Goal: Task Accomplishment & Management: Use online tool/utility

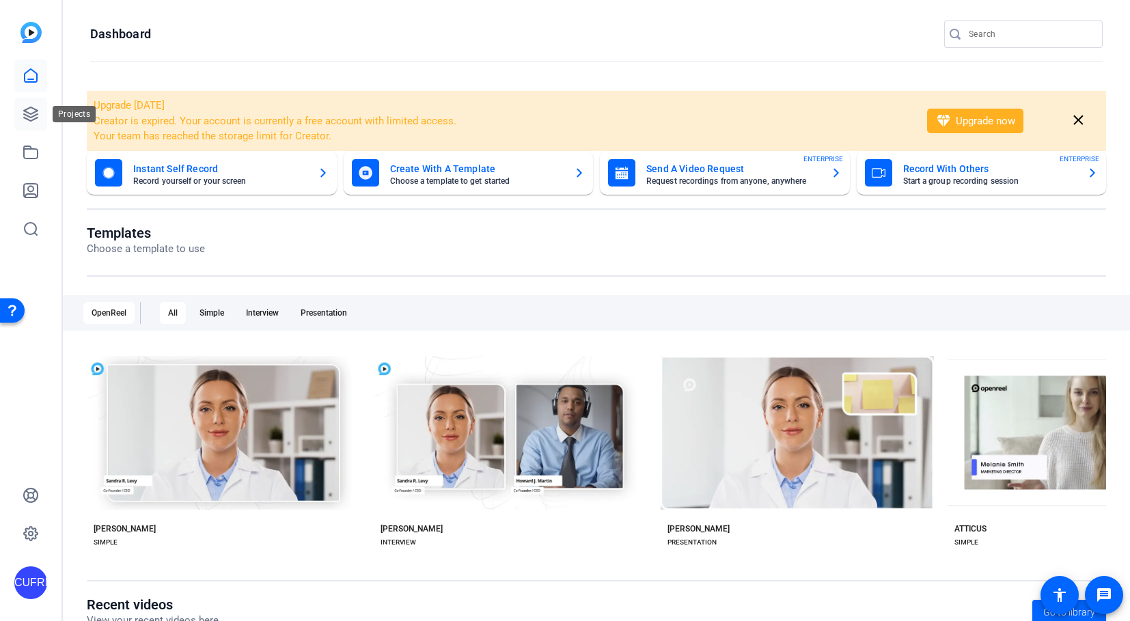
click at [29, 113] on icon at bounding box center [31, 114] width 14 height 14
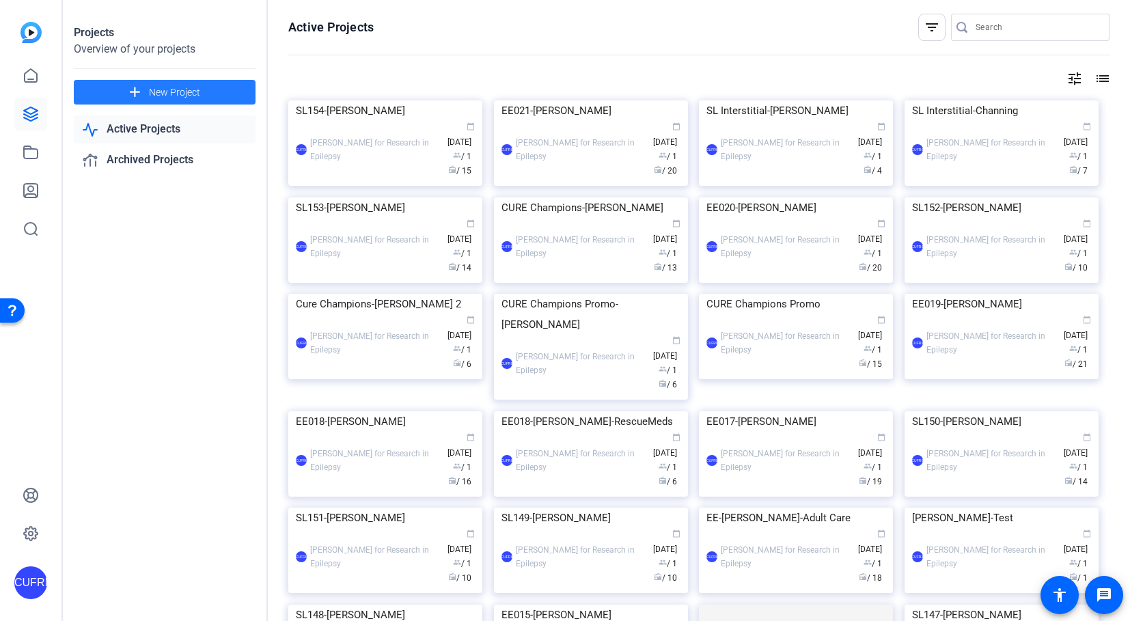
click at [162, 90] on span "New Project" at bounding box center [174, 92] width 51 height 14
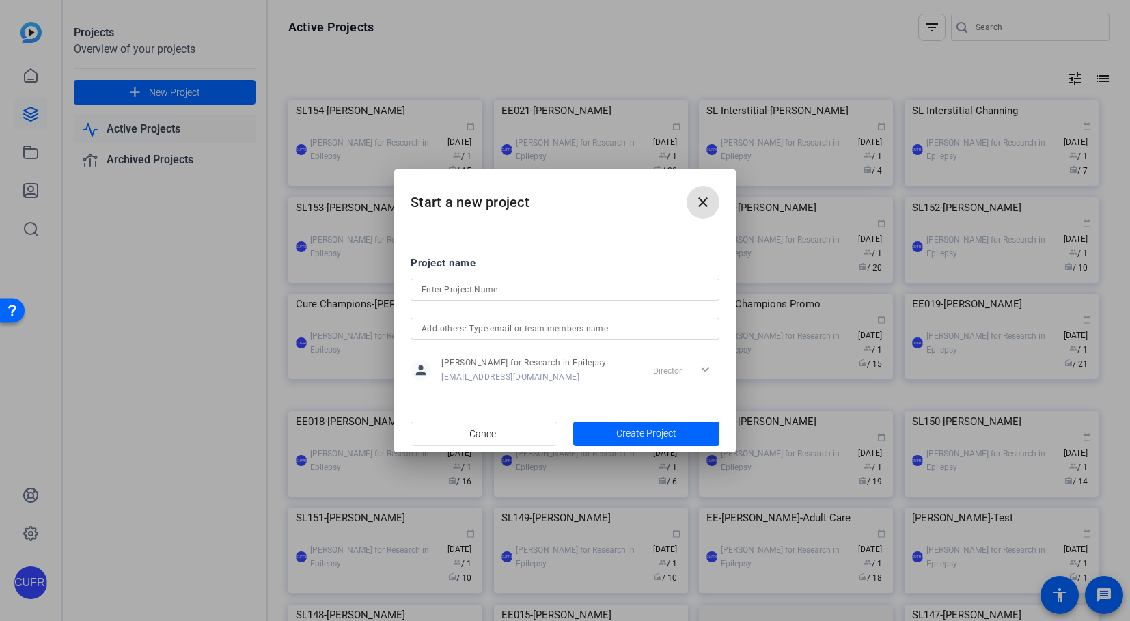
click at [505, 289] on input at bounding box center [564, 289] width 287 height 16
type input "EE022-[PERSON_NAME]-JME"
click at [669, 427] on span "Create Project" at bounding box center [646, 433] width 60 height 14
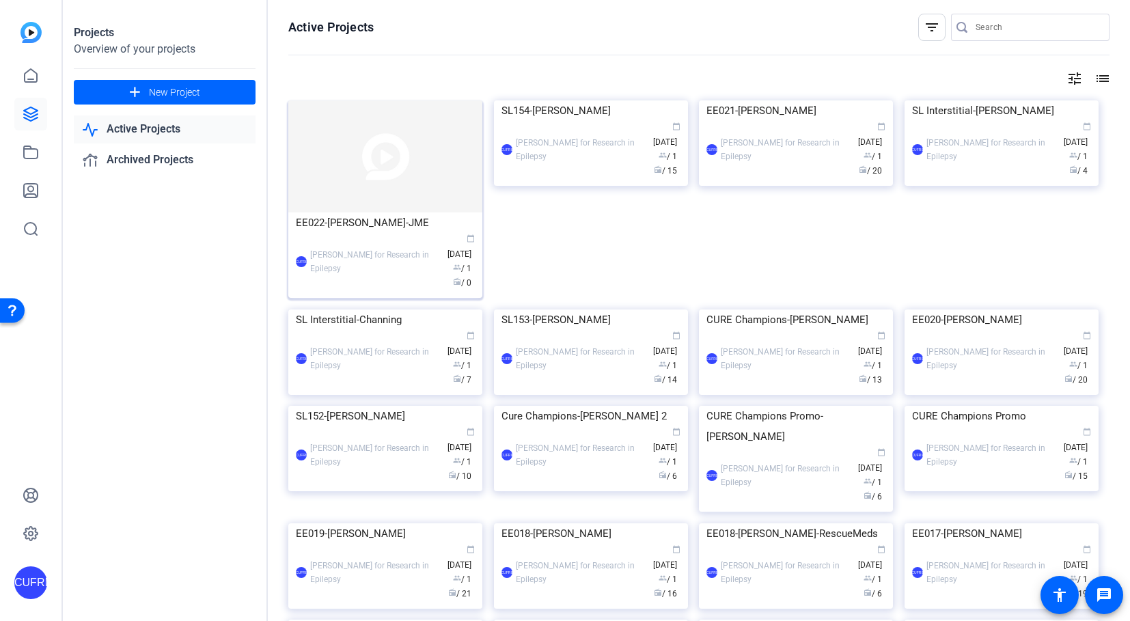
click at [426, 226] on div "EE022-[PERSON_NAME]-JME" at bounding box center [385, 222] width 179 height 20
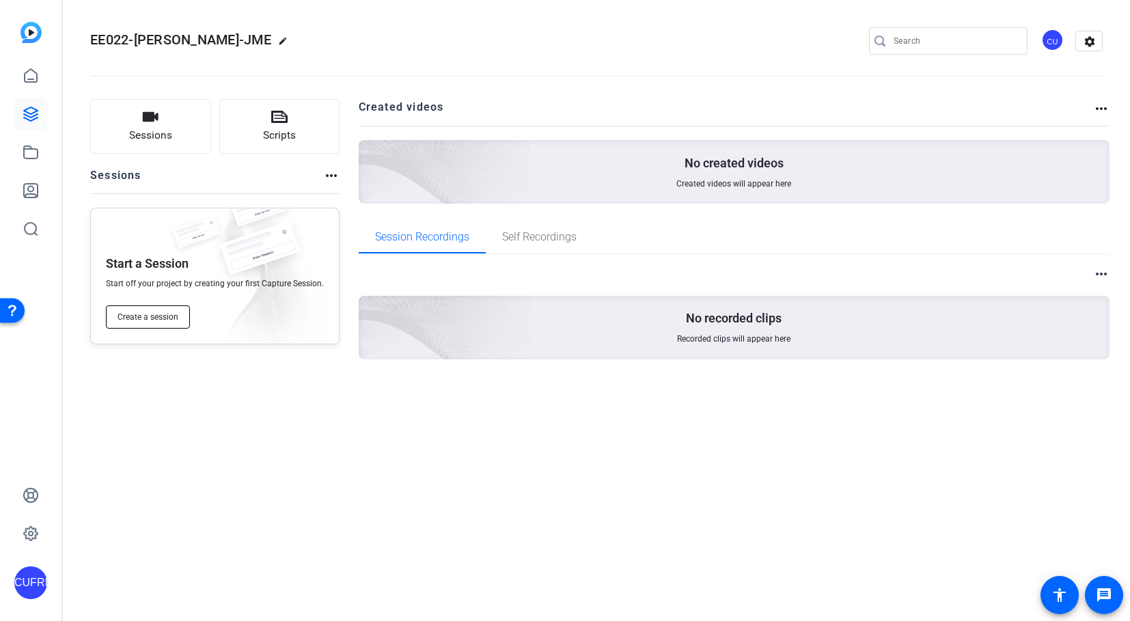
click at [161, 311] on span "Create a session" at bounding box center [147, 316] width 61 height 11
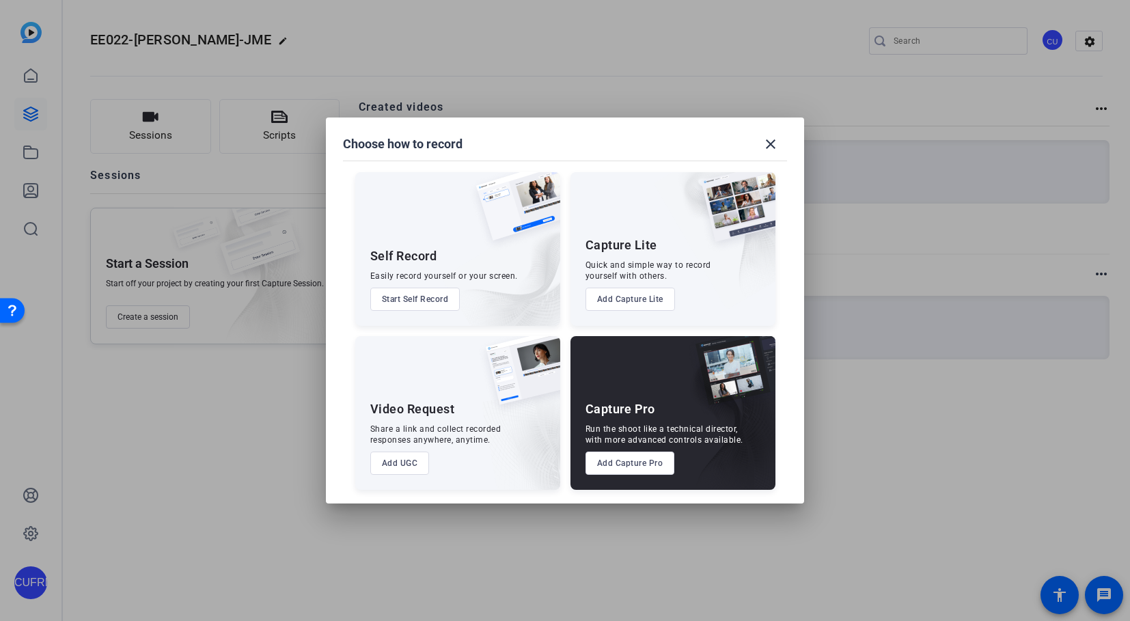
click at [652, 461] on button "Add Capture Pro" at bounding box center [629, 463] width 89 height 23
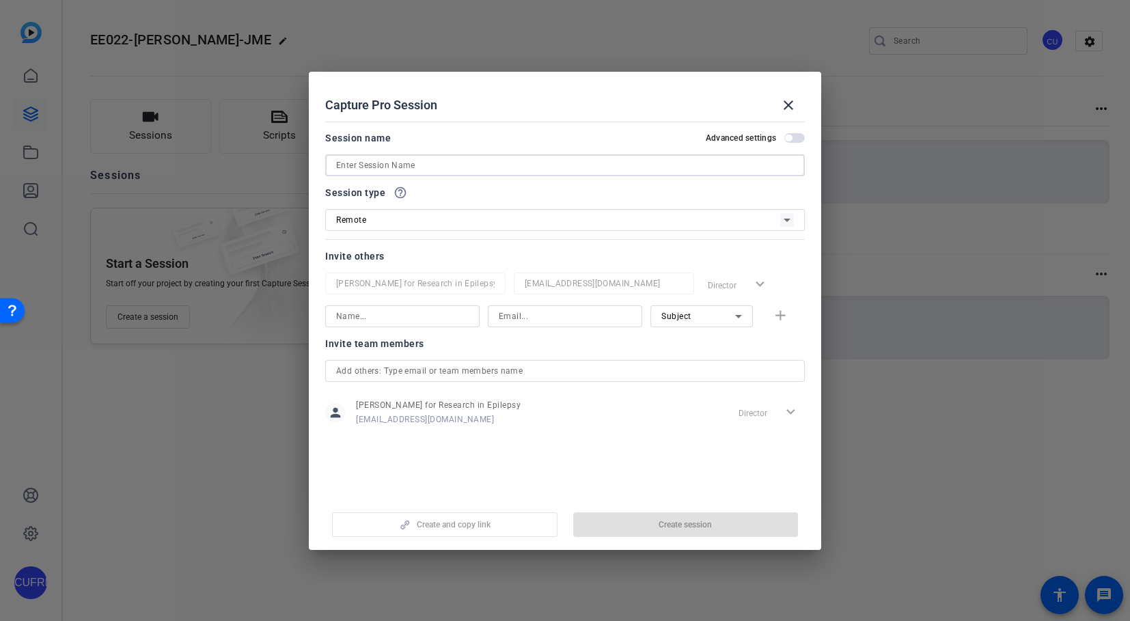
click at [402, 159] on input at bounding box center [565, 165] width 458 height 16
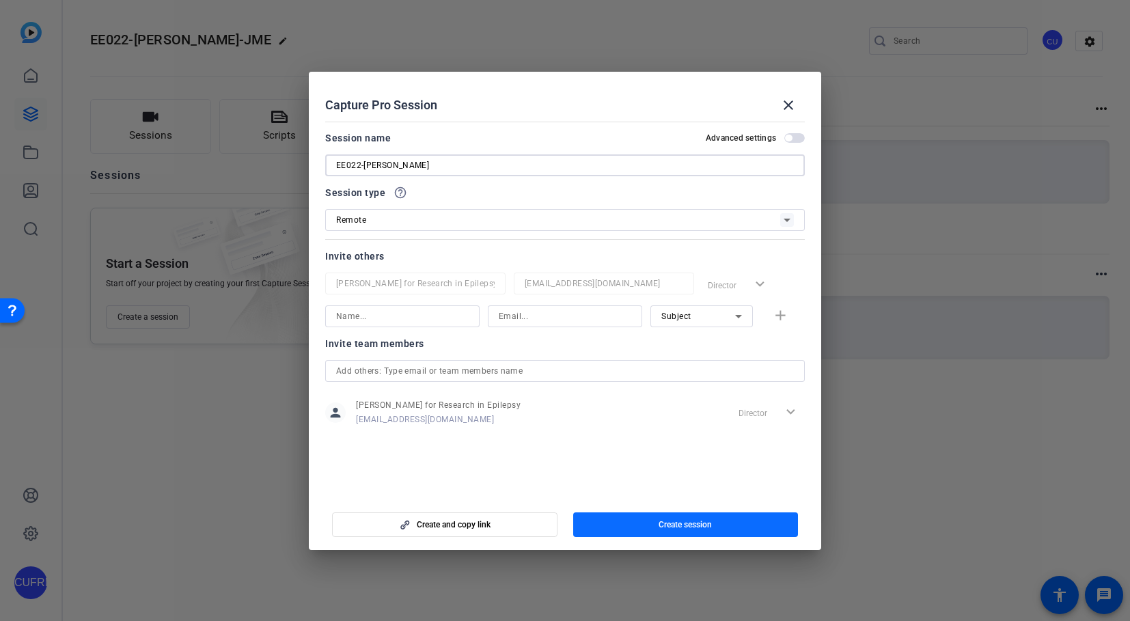
type input "EE022-[PERSON_NAME]"
click at [701, 520] on span "Create session" at bounding box center [684, 524] width 53 height 11
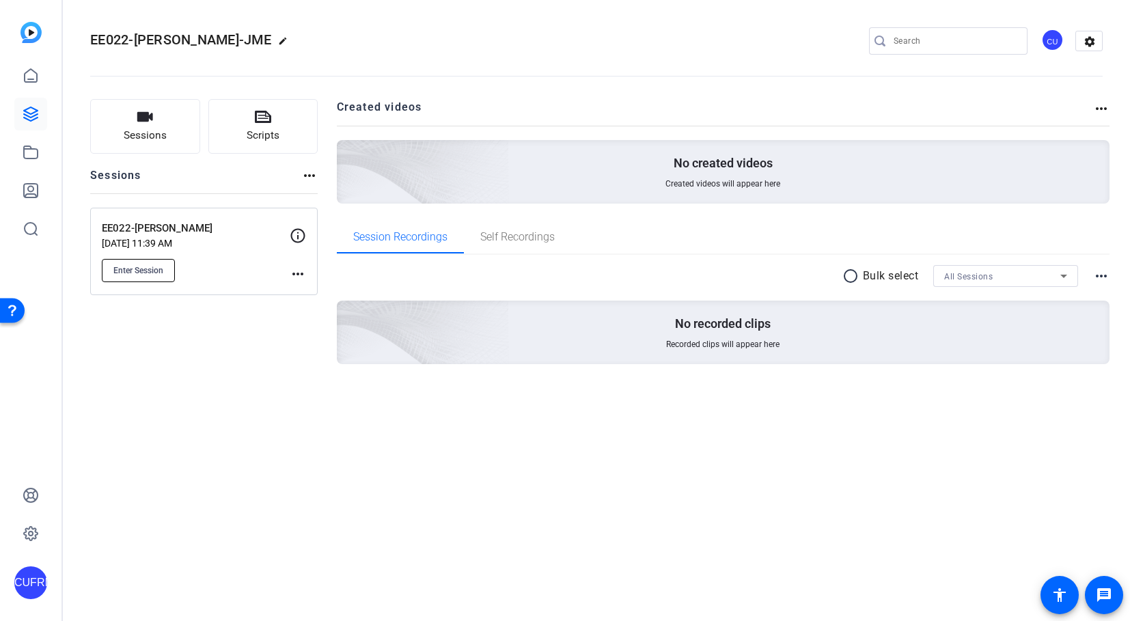
click at [143, 266] on span "Enter Session" at bounding box center [138, 270] width 50 height 11
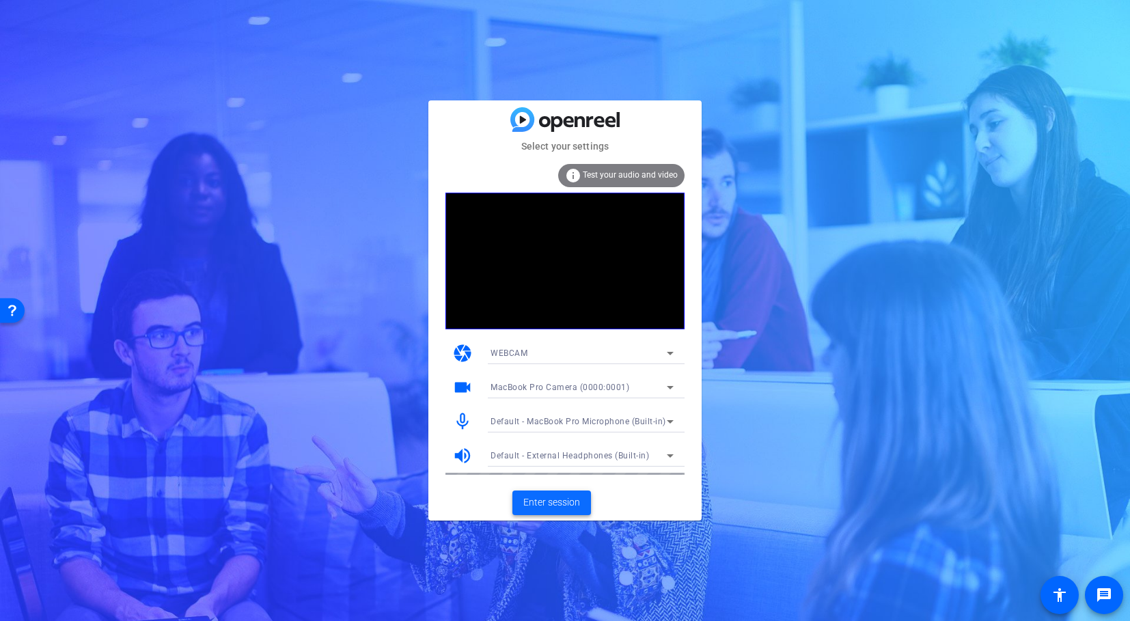
click at [566, 502] on span "Enter session" at bounding box center [551, 502] width 57 height 14
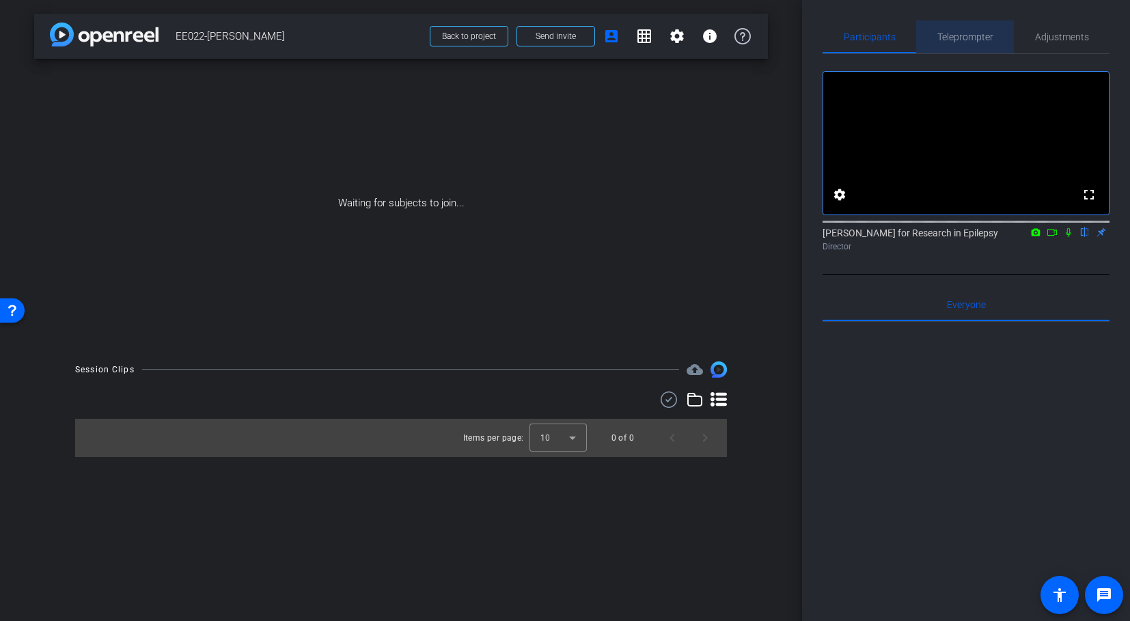
click at [969, 35] on span "Teleprompter" at bounding box center [965, 37] width 56 height 10
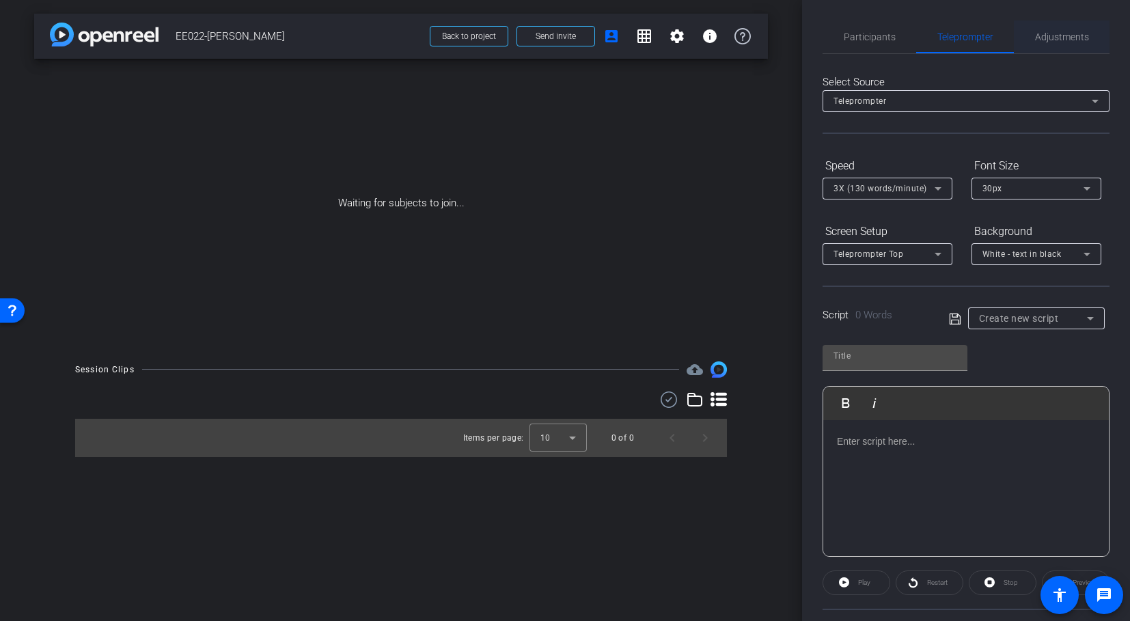
click at [1053, 34] on span "Adjustments" at bounding box center [1062, 37] width 54 height 10
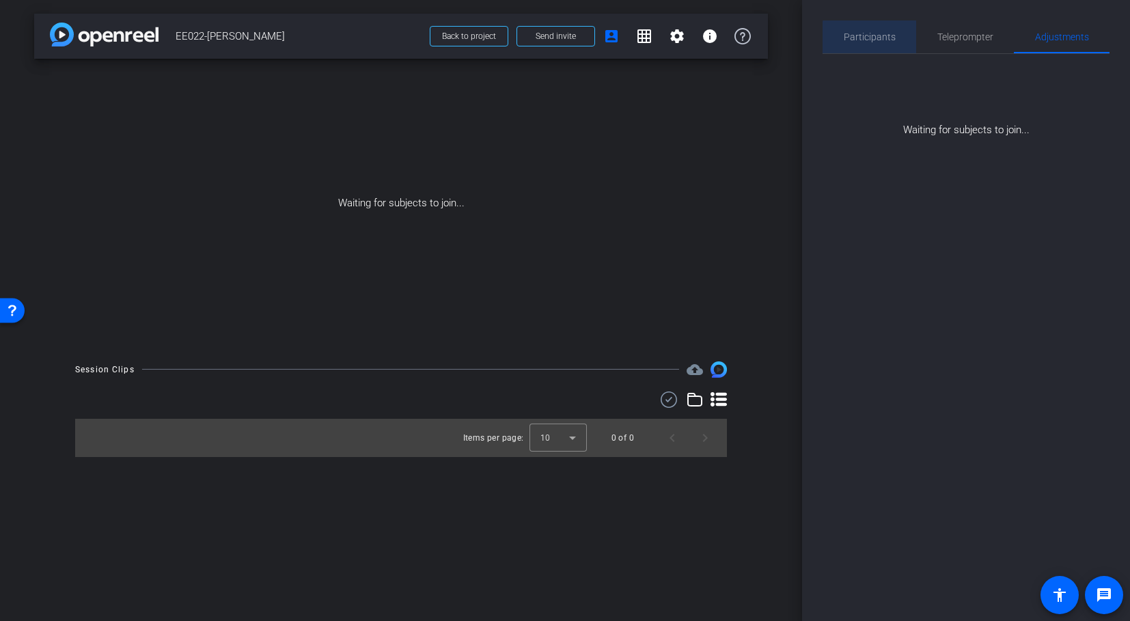
click at [873, 38] on span "Participants" at bounding box center [870, 37] width 52 height 10
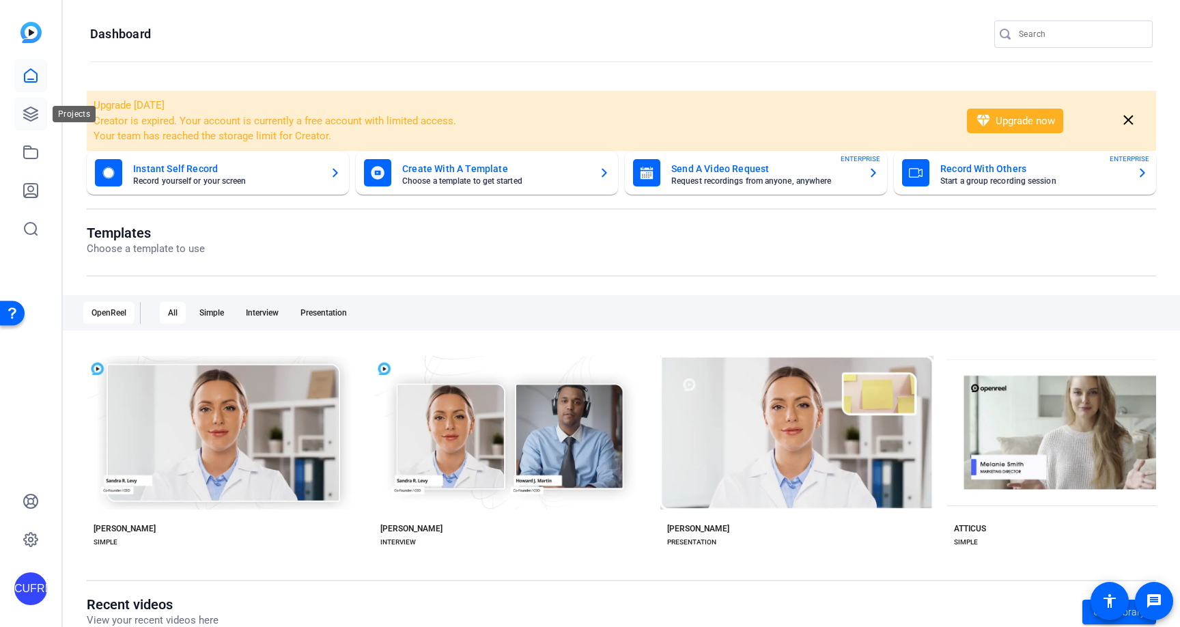
click at [30, 116] on icon at bounding box center [31, 114] width 16 height 16
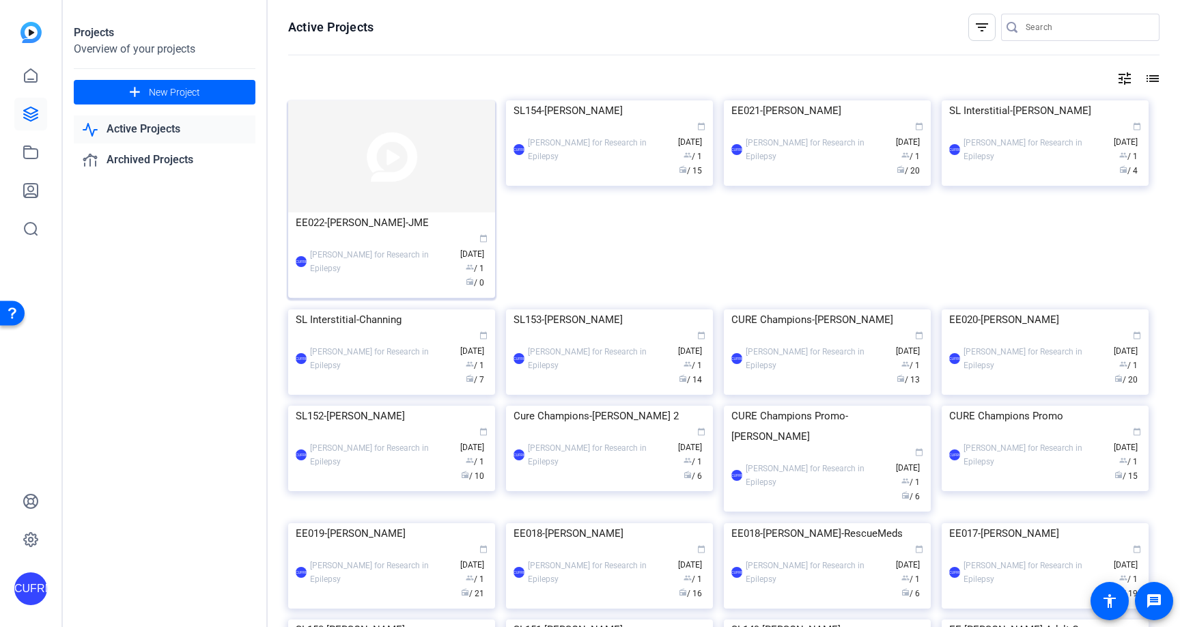
click at [402, 207] on img at bounding box center [391, 156] width 207 height 112
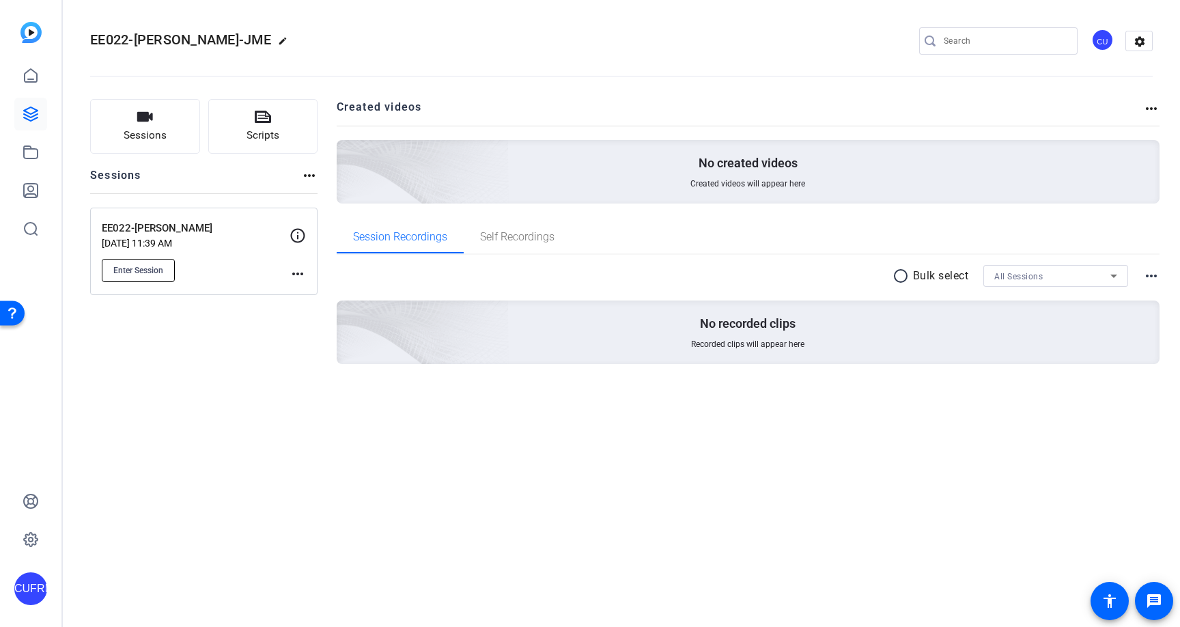
click at [133, 265] on span "Enter Session" at bounding box center [138, 270] width 50 height 11
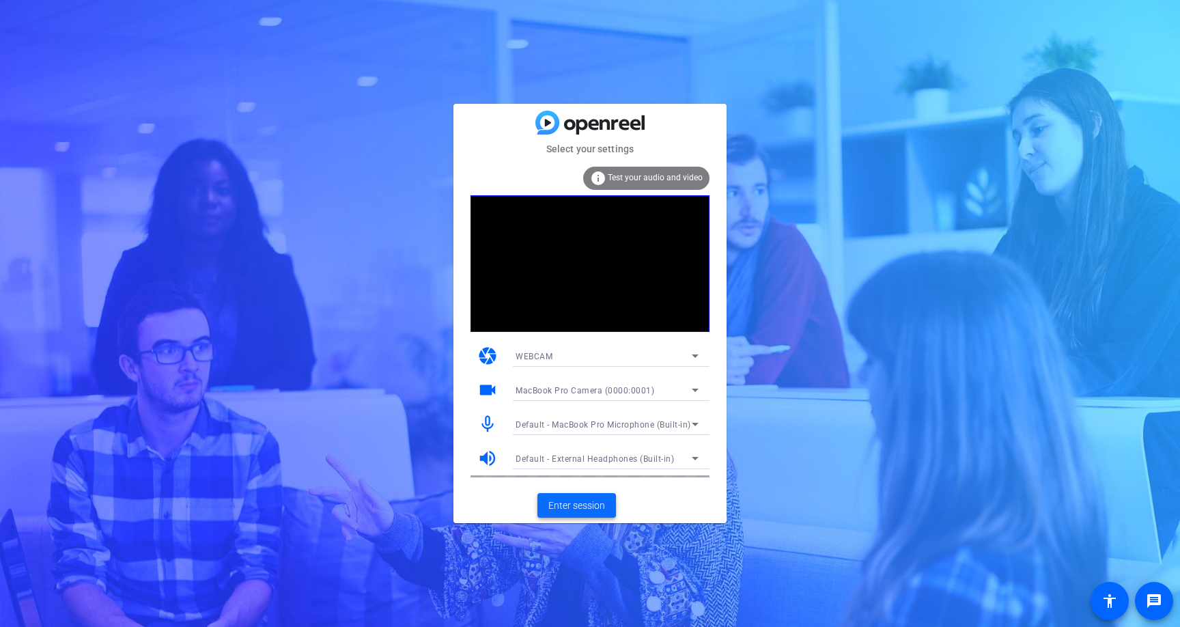
click at [572, 513] on span at bounding box center [577, 505] width 79 height 33
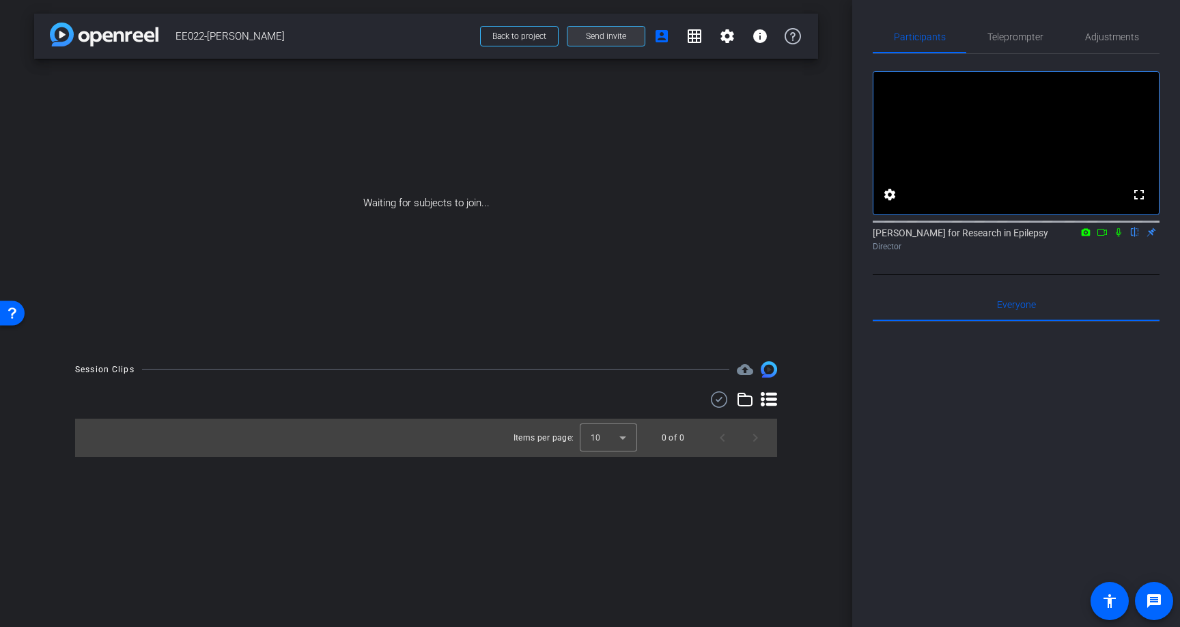
click at [604, 36] on span "Send invite" at bounding box center [606, 36] width 40 height 11
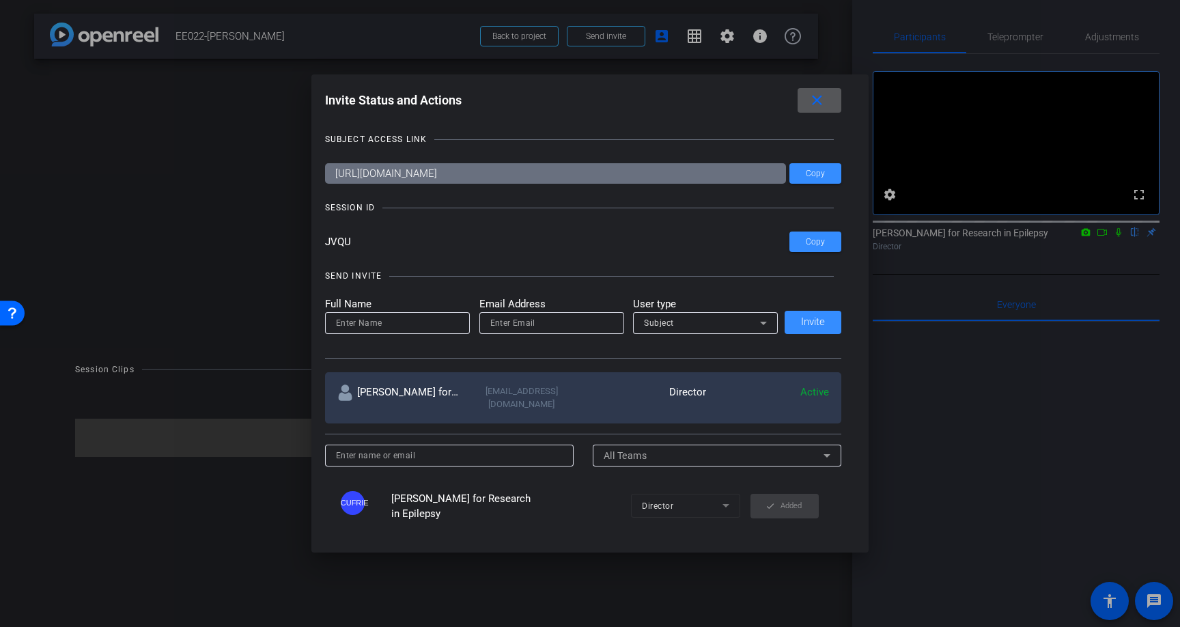
click at [376, 324] on input at bounding box center [397, 323] width 123 height 16
type input "Kelly Knupp"
click at [580, 323] on input "email" at bounding box center [551, 323] width 123 height 16
paste input "Kelly.Knupp@childrenscolorado.org"
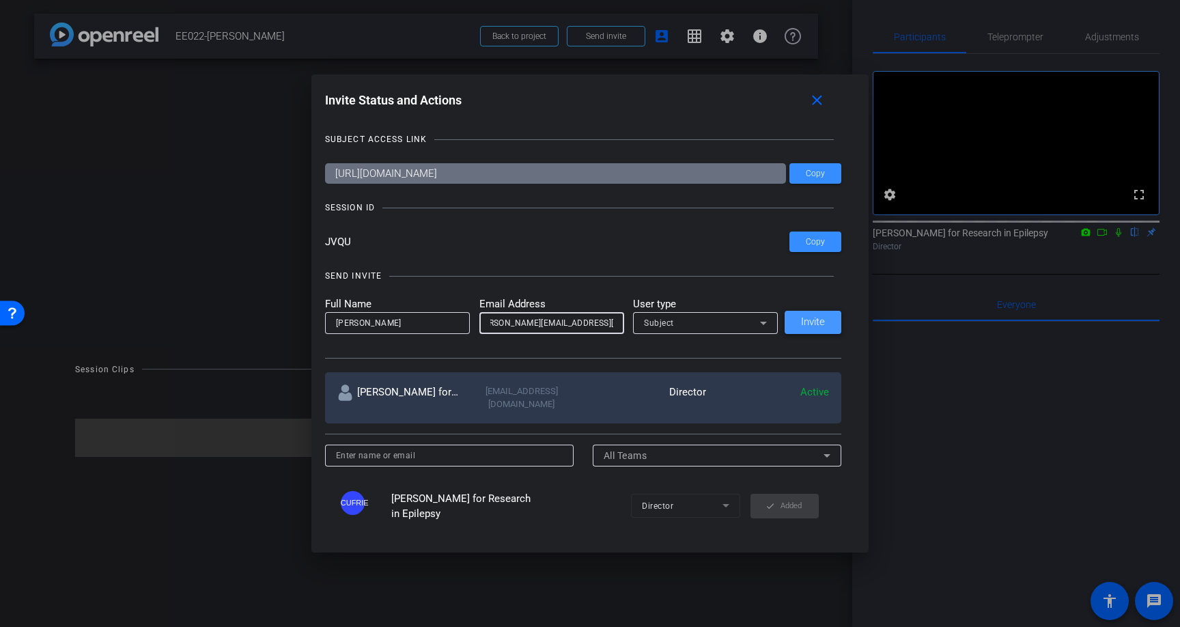
type input "Kelly.Knupp@childrenscolorado.org"
click at [818, 315] on span at bounding box center [813, 322] width 57 height 33
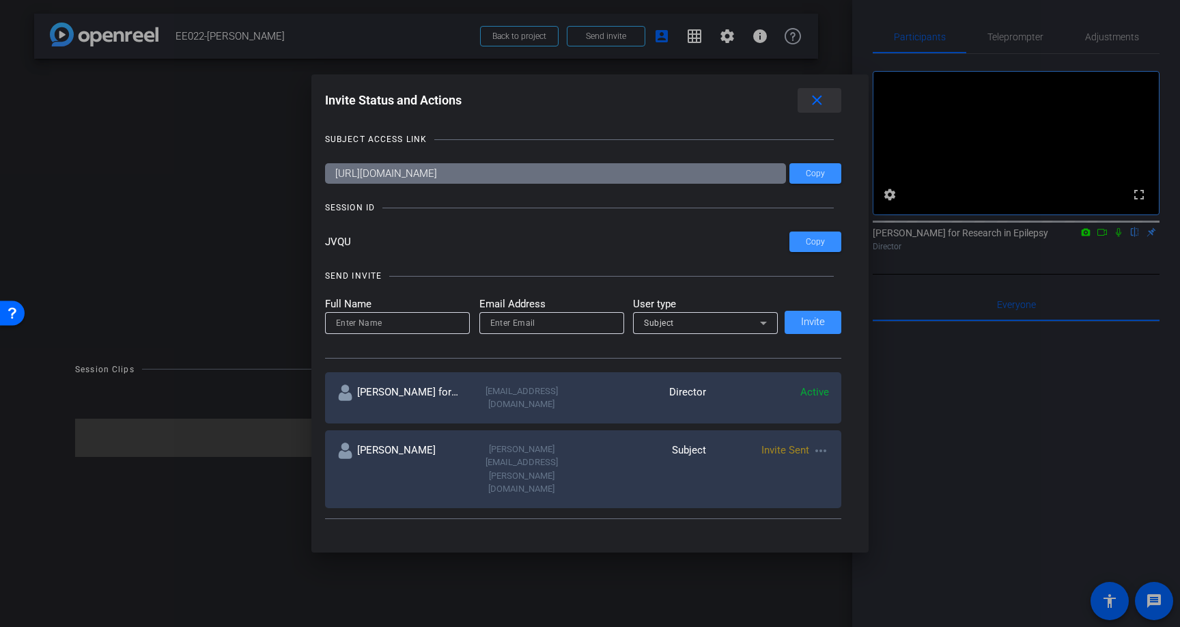
click at [814, 102] on mat-icon "close" at bounding box center [817, 100] width 17 height 17
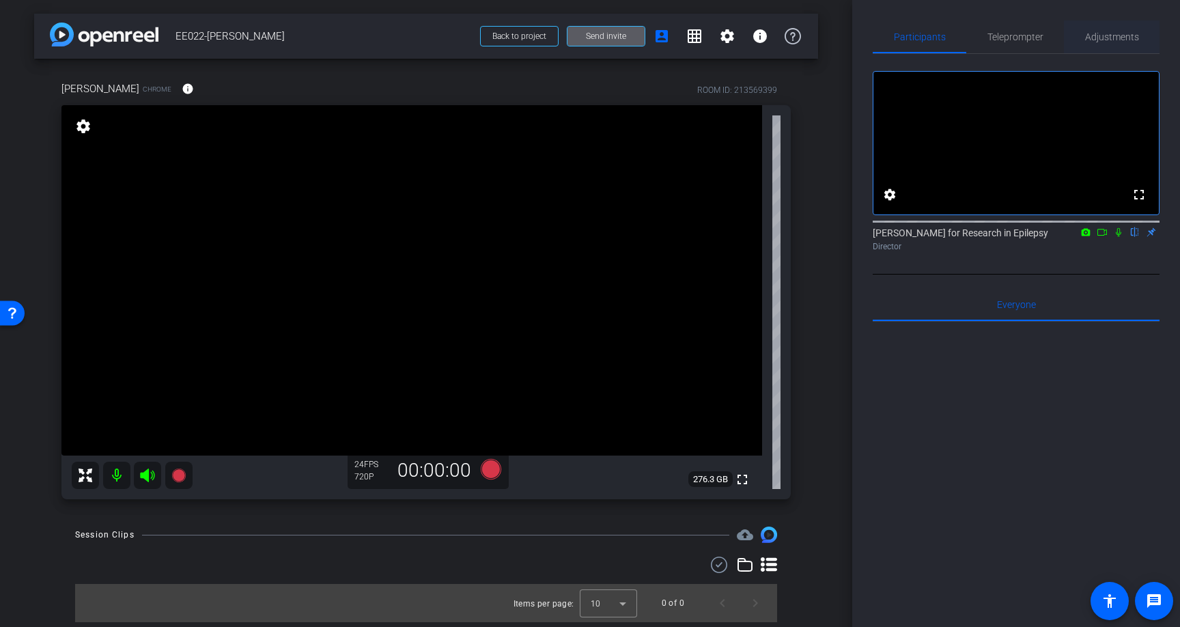
click at [1118, 40] on span "Adjustments" at bounding box center [1112, 37] width 54 height 10
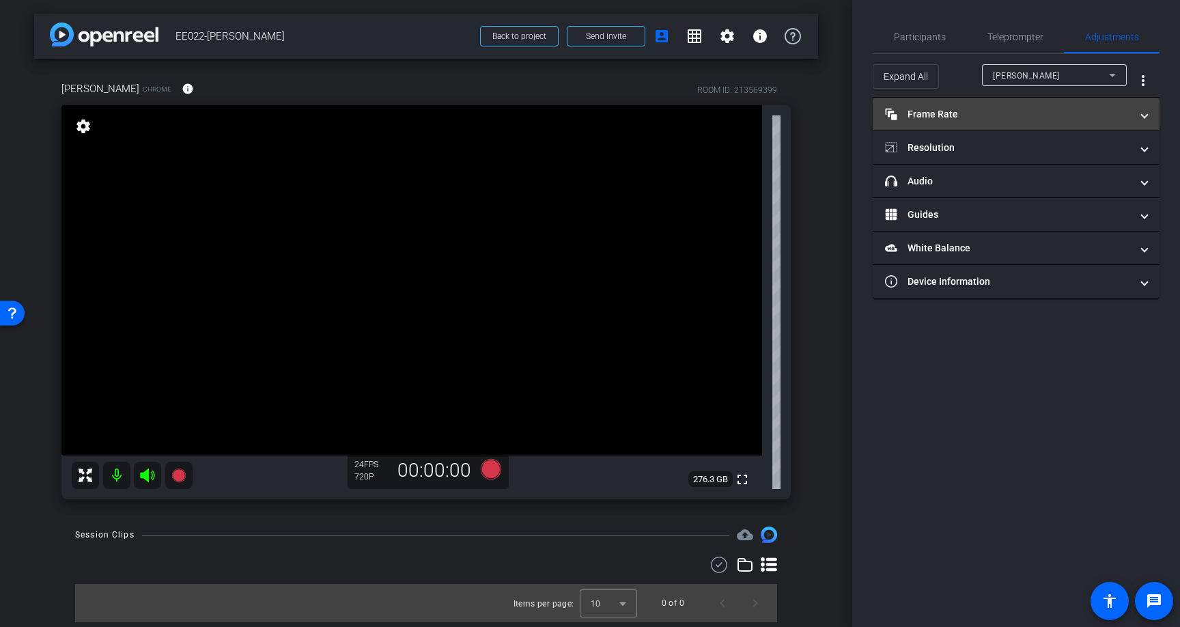
click at [1152, 112] on mat-expansion-panel-header "Frame Rate Frame Rate" at bounding box center [1016, 114] width 287 height 33
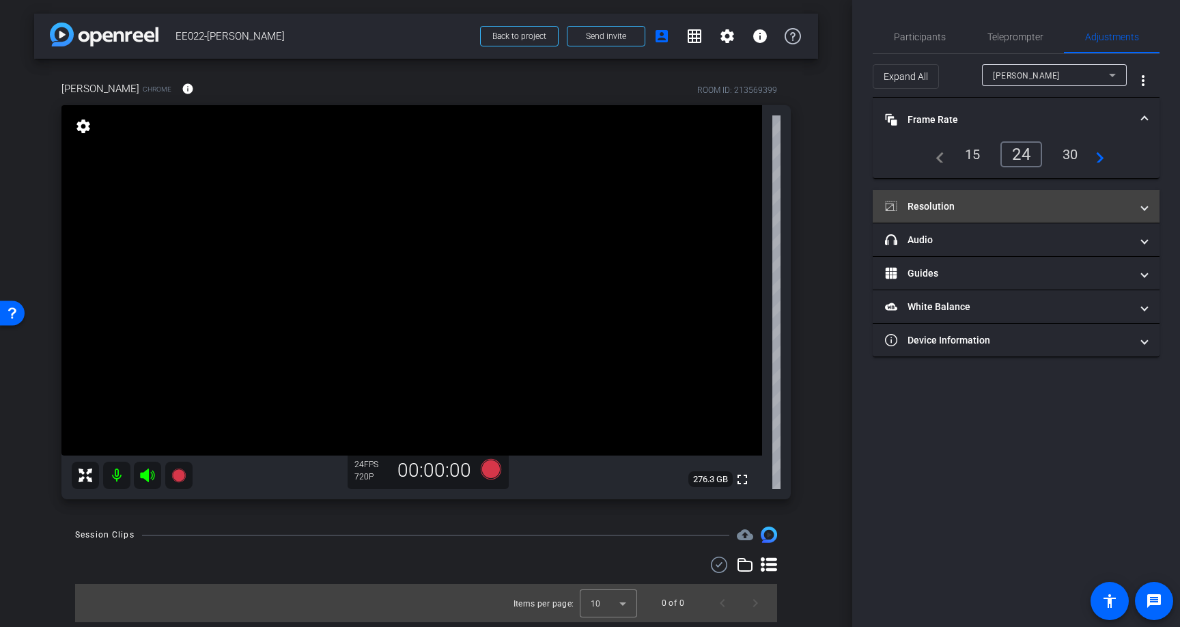
click at [1147, 204] on mat-expansion-panel-header "Resolution" at bounding box center [1016, 206] width 287 height 33
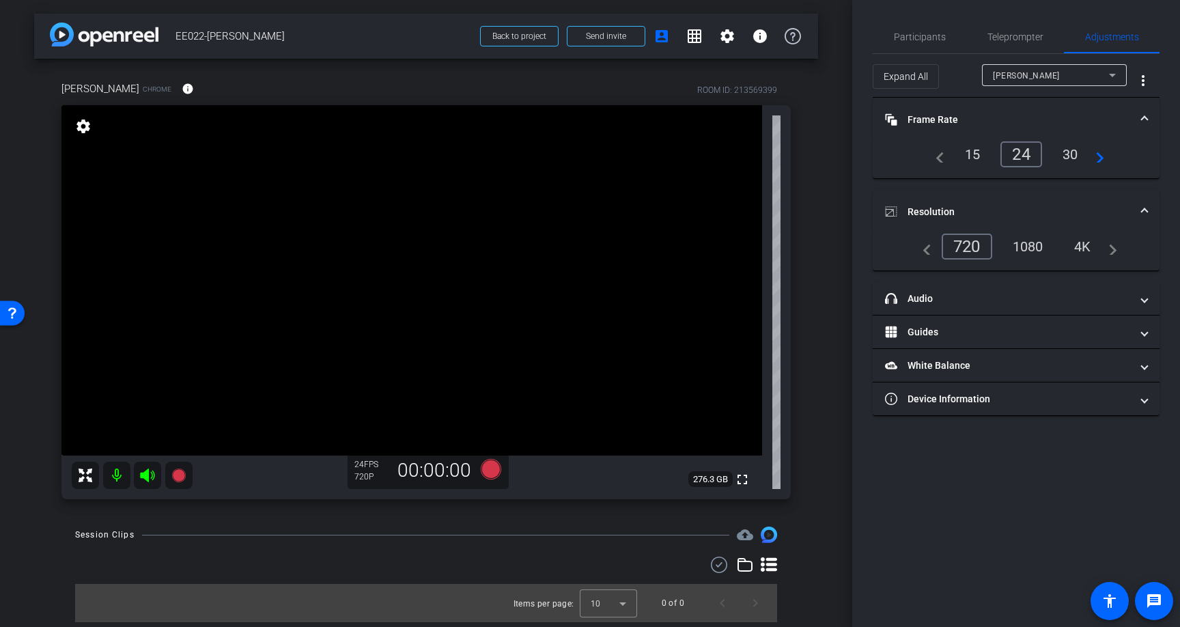
click at [1032, 246] on div "1080" at bounding box center [1028, 246] width 51 height 23
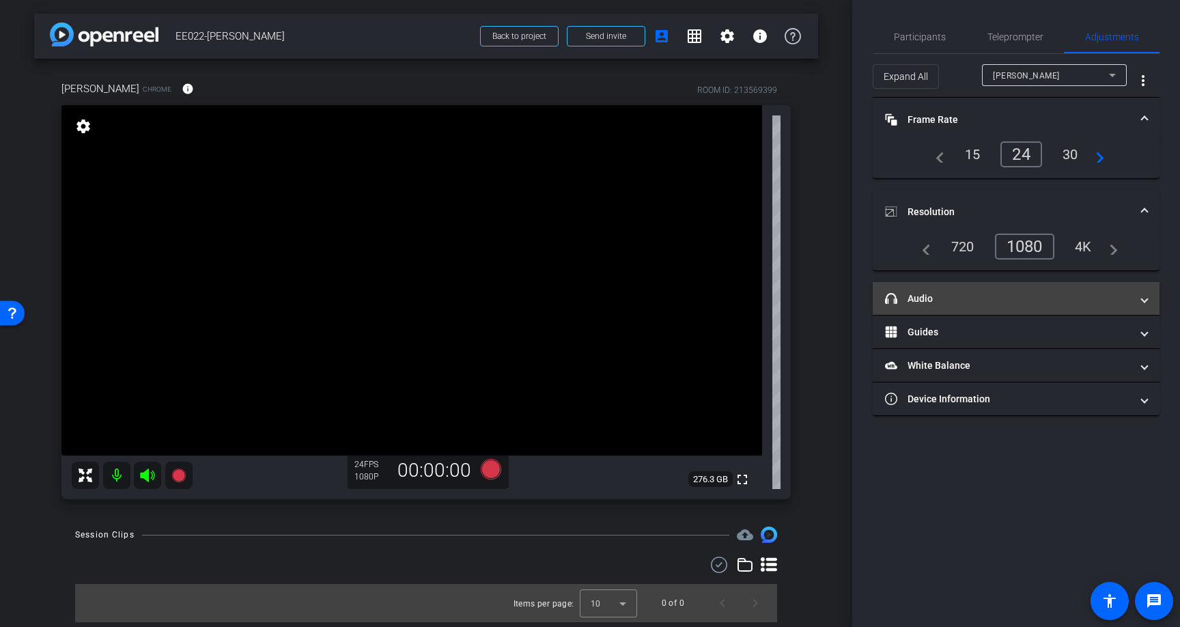
click at [1142, 297] on span at bounding box center [1144, 299] width 5 height 14
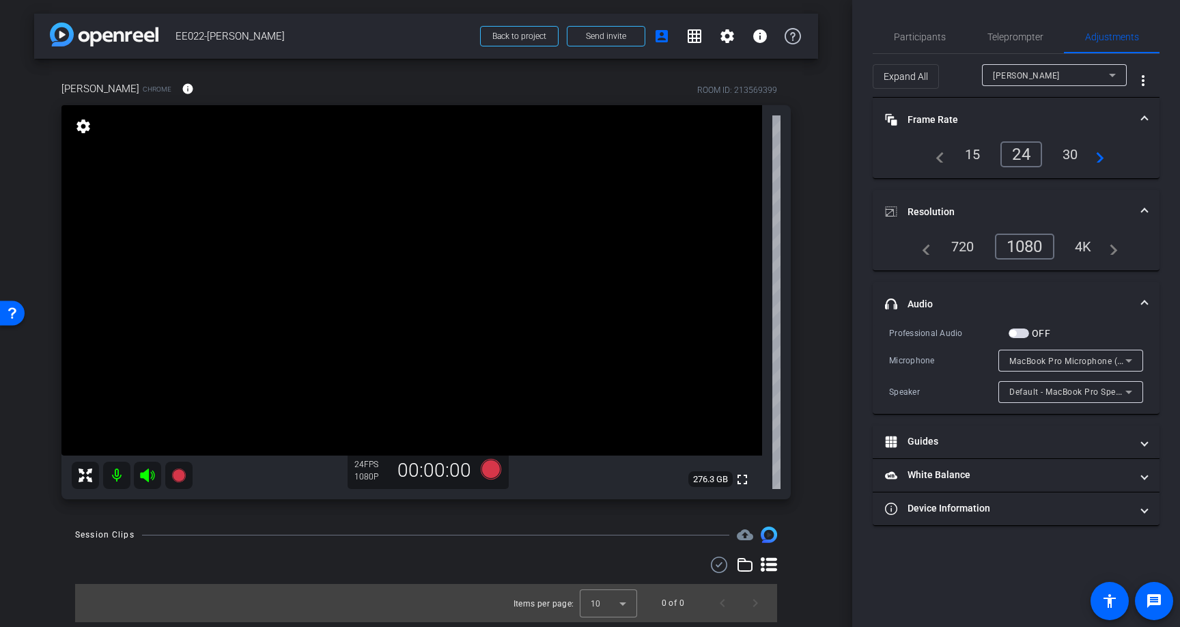
click at [1142, 297] on span at bounding box center [1144, 304] width 5 height 14
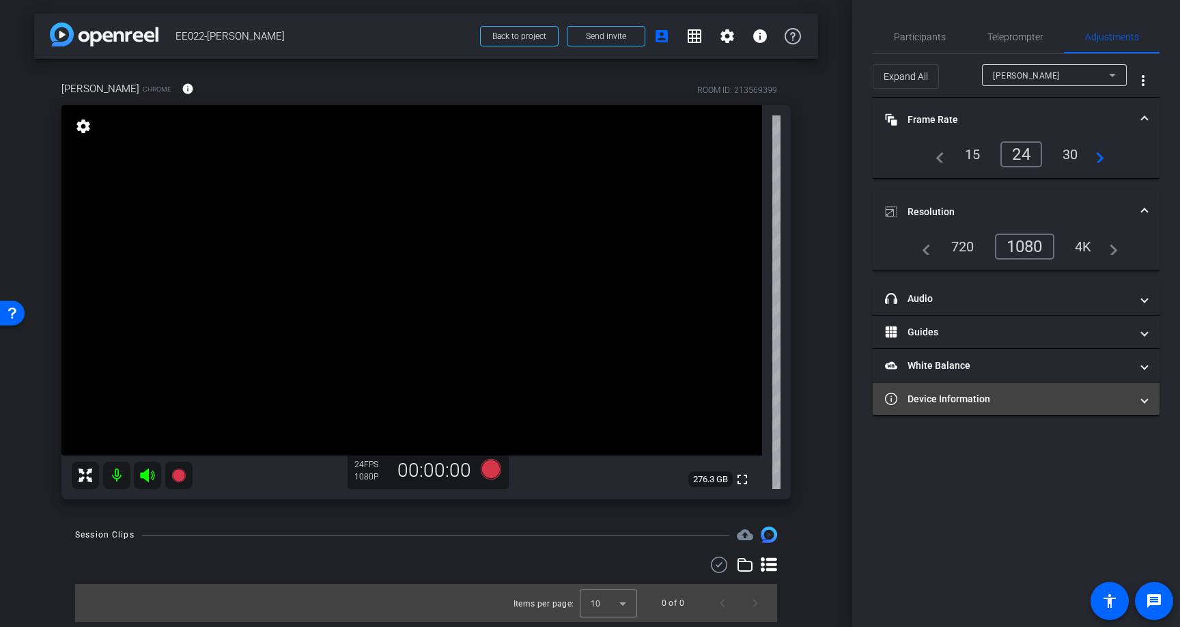
click at [1143, 403] on span at bounding box center [1144, 399] width 5 height 14
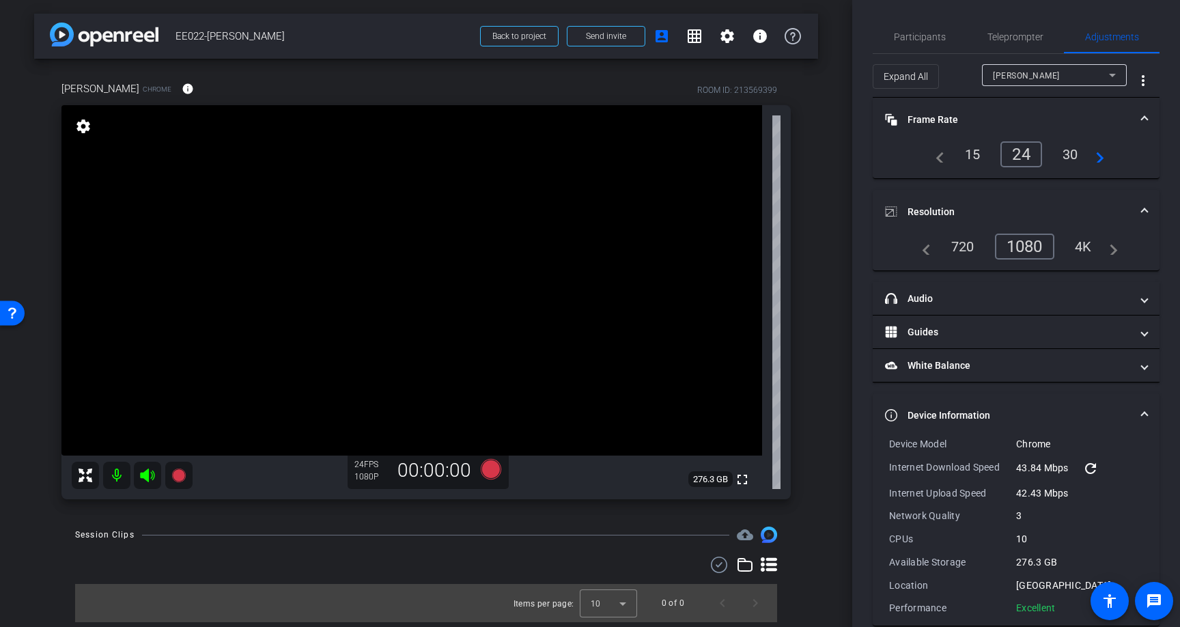
click at [1143, 417] on span at bounding box center [1144, 415] width 5 height 14
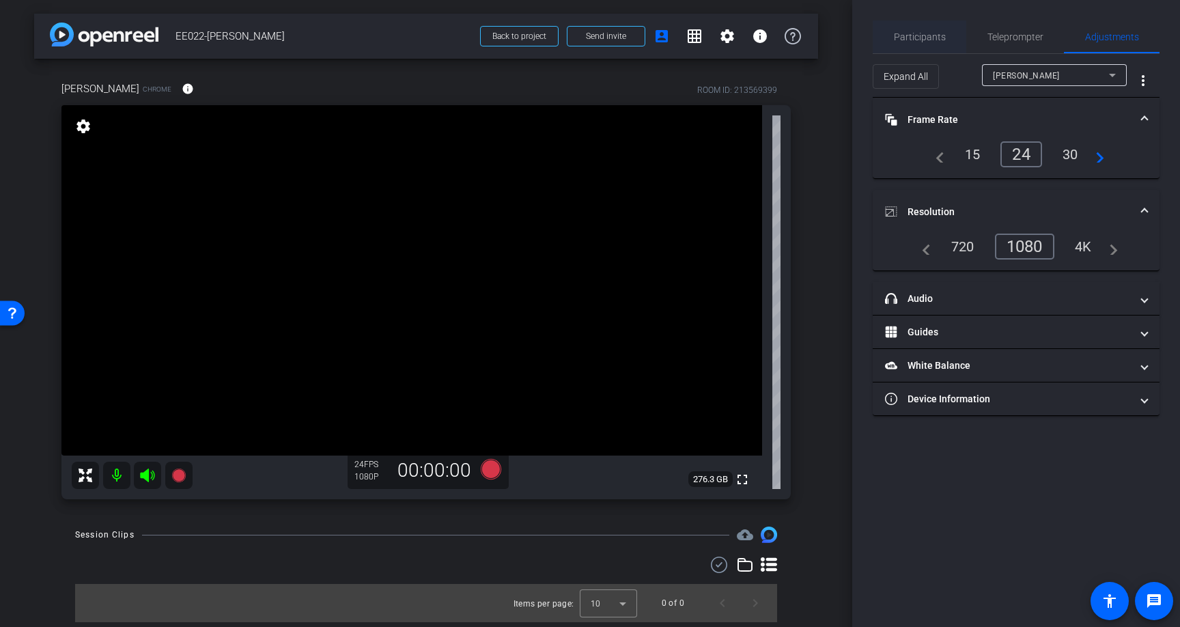
click at [907, 39] on span "Participants" at bounding box center [920, 37] width 52 height 10
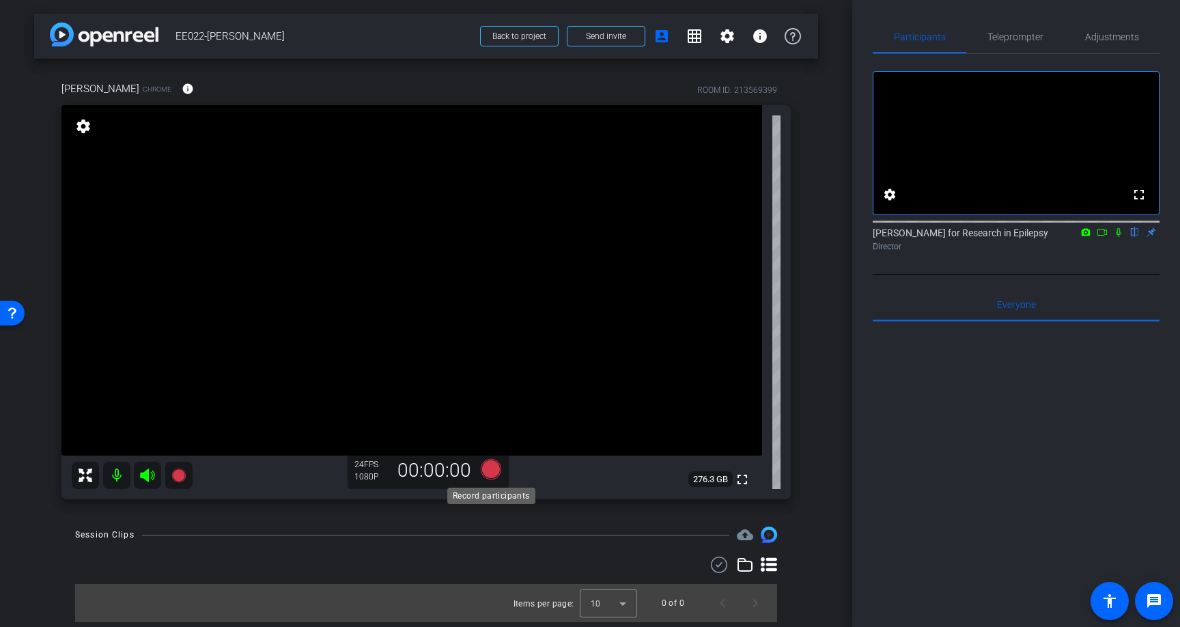
click at [493, 468] on icon at bounding box center [491, 469] width 20 height 20
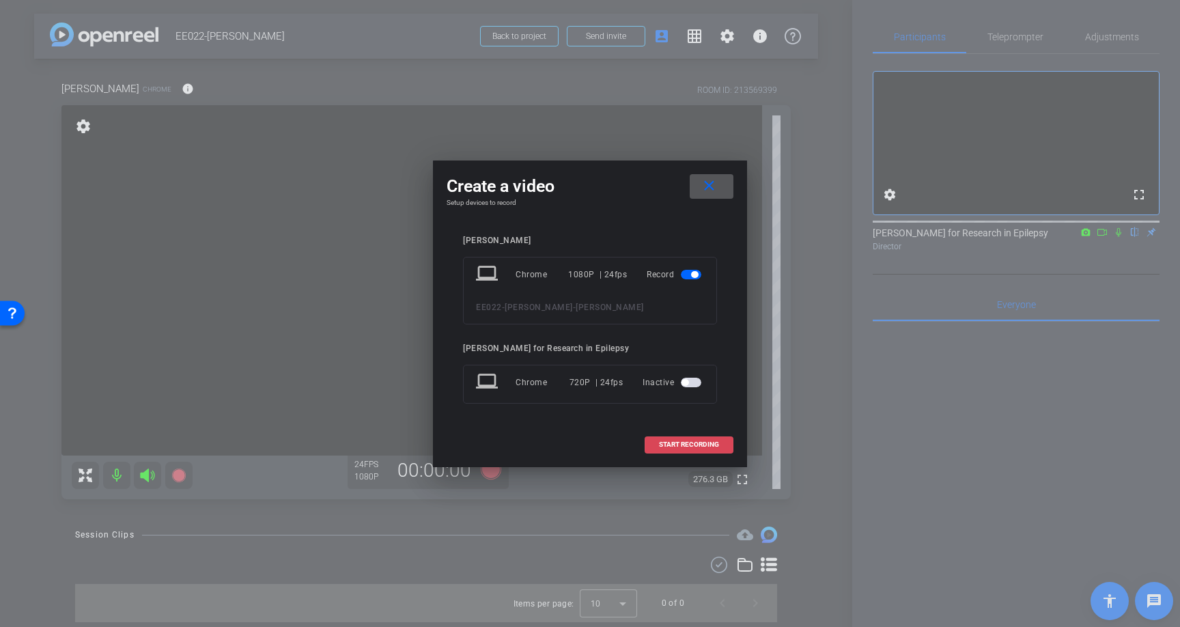
click at [687, 441] on span "START RECORDING" at bounding box center [689, 444] width 60 height 7
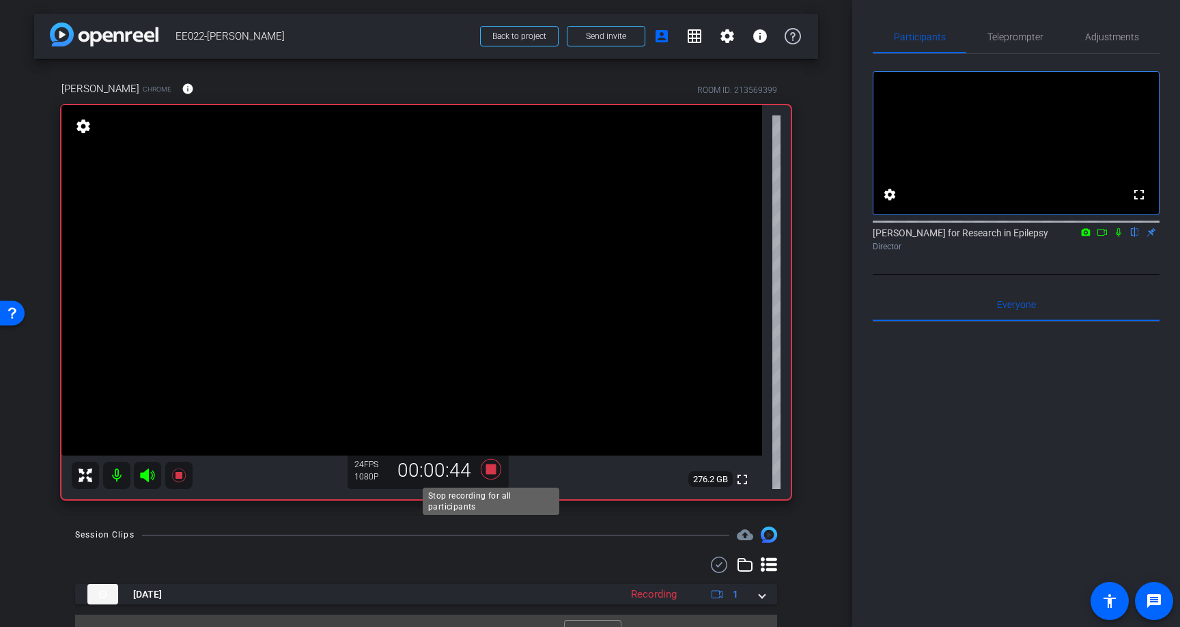
click at [497, 463] on icon at bounding box center [491, 469] width 33 height 25
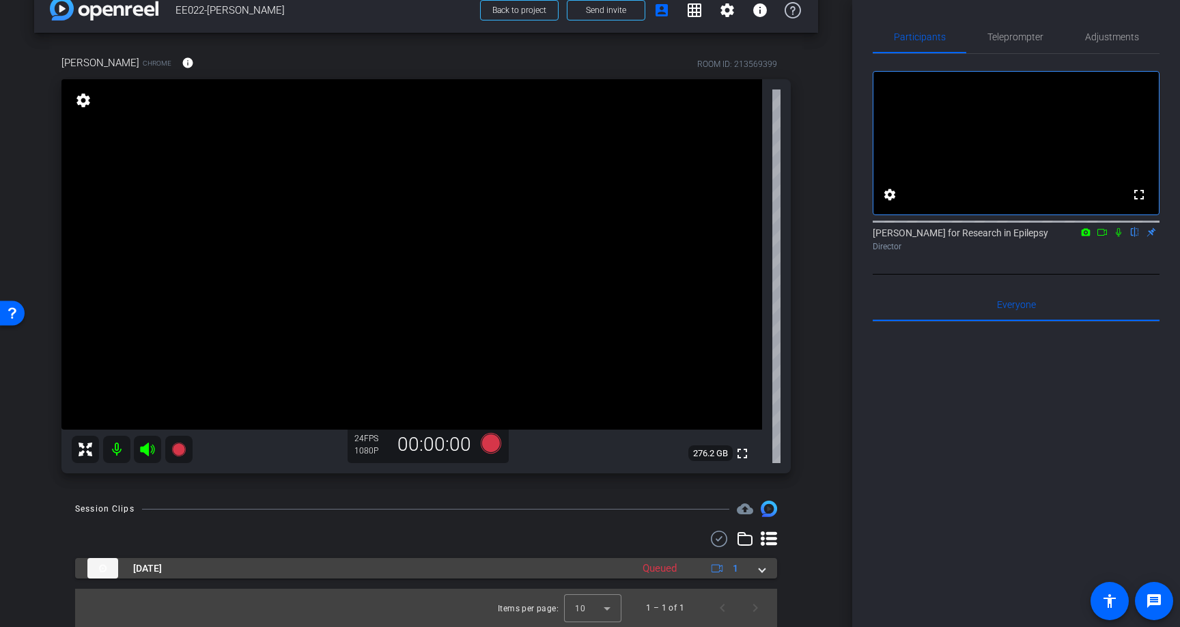
click at [764, 570] on span at bounding box center [762, 568] width 5 height 14
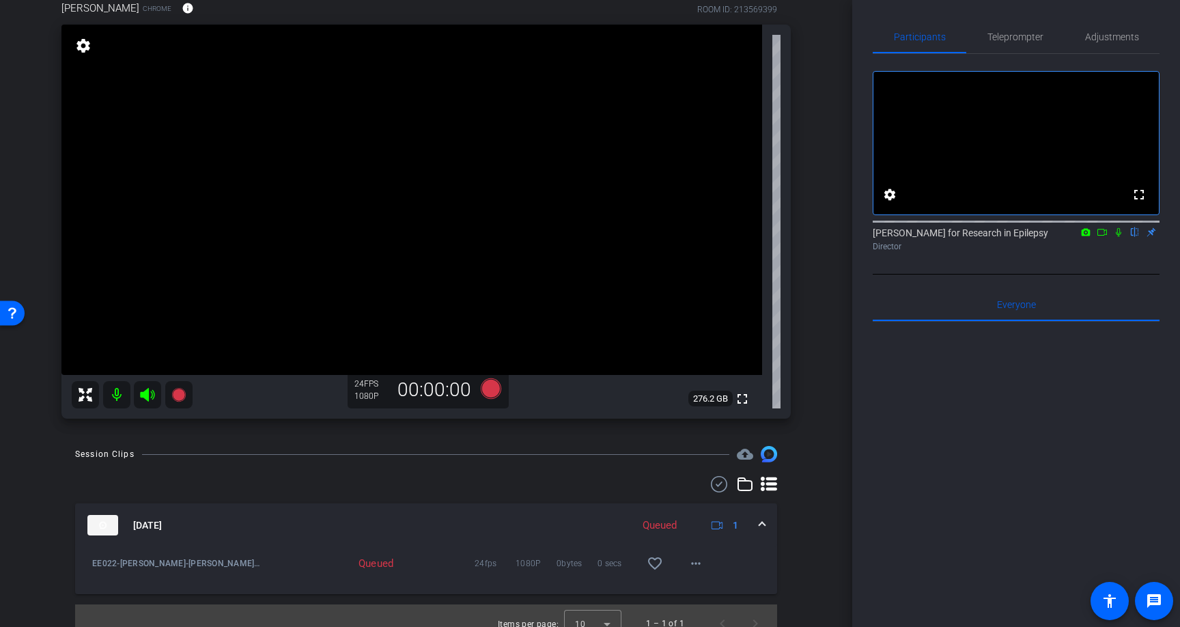
scroll to position [96, 0]
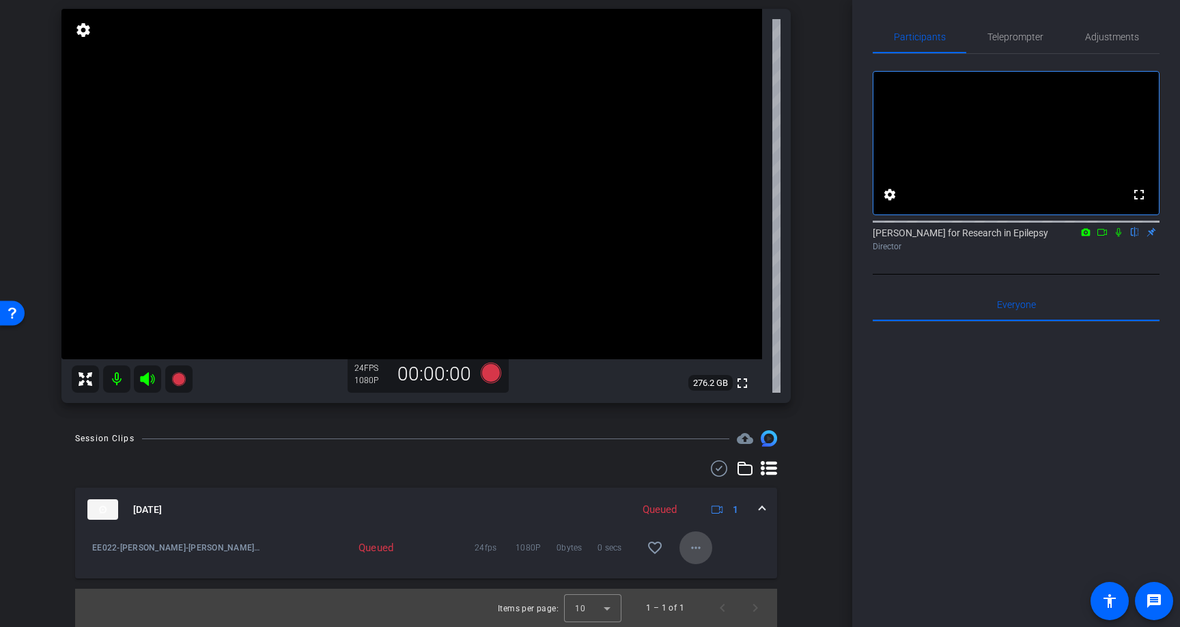
click at [704, 544] on span at bounding box center [696, 547] width 33 height 33
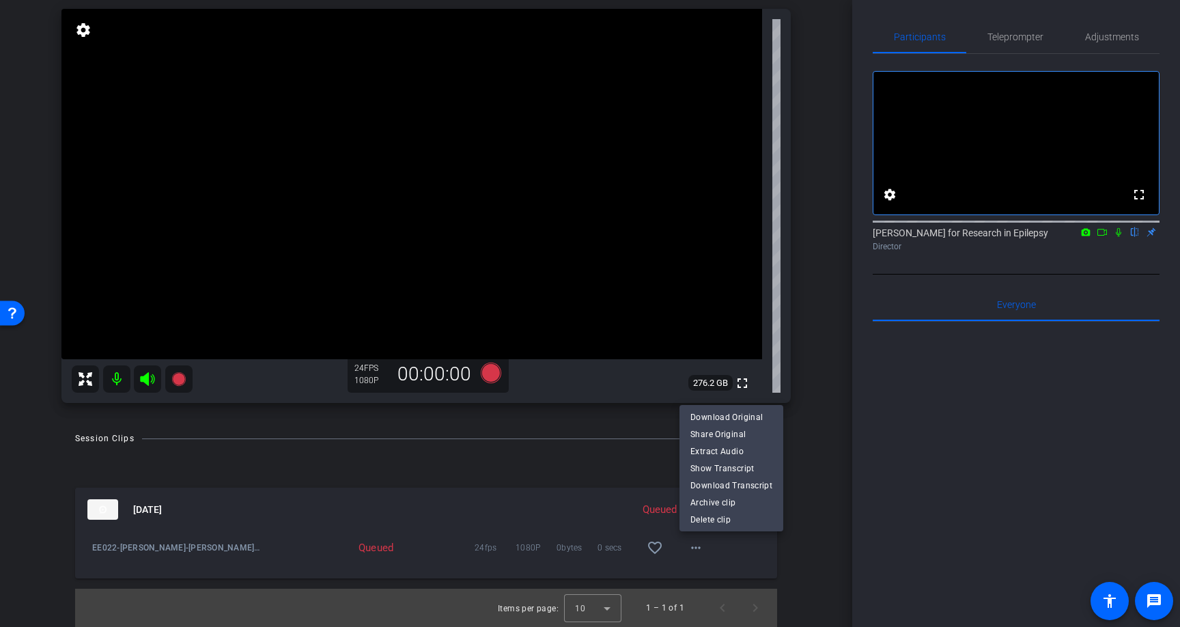
click at [788, 548] on div at bounding box center [590, 313] width 1180 height 627
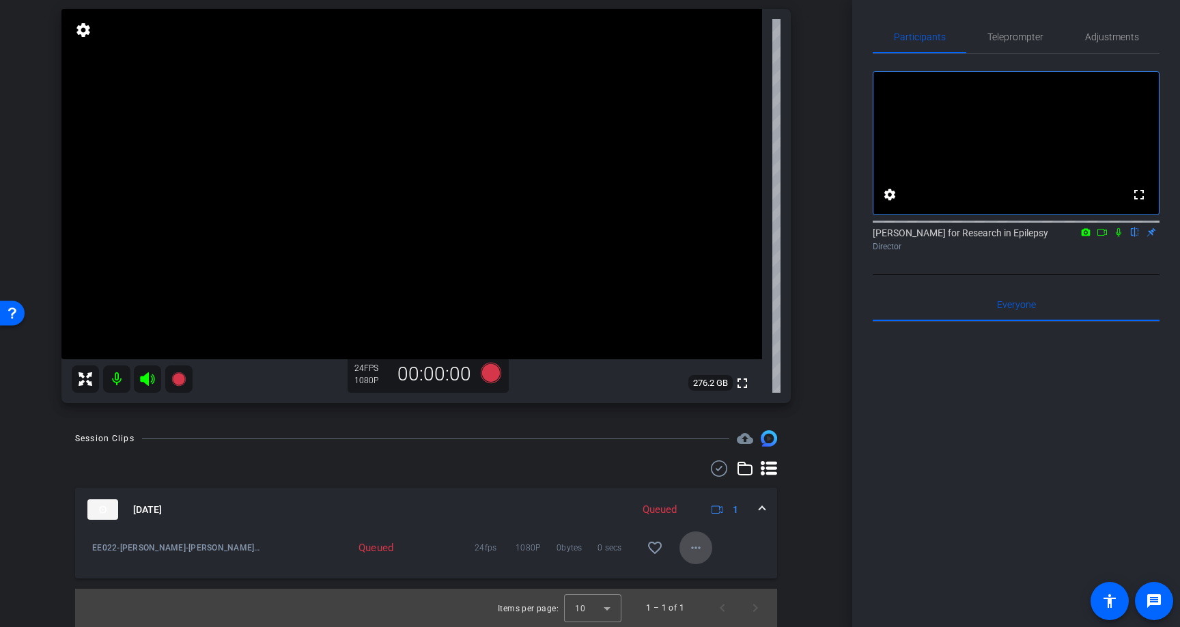
click at [704, 542] on mat-icon "more_horiz" at bounding box center [696, 548] width 16 height 16
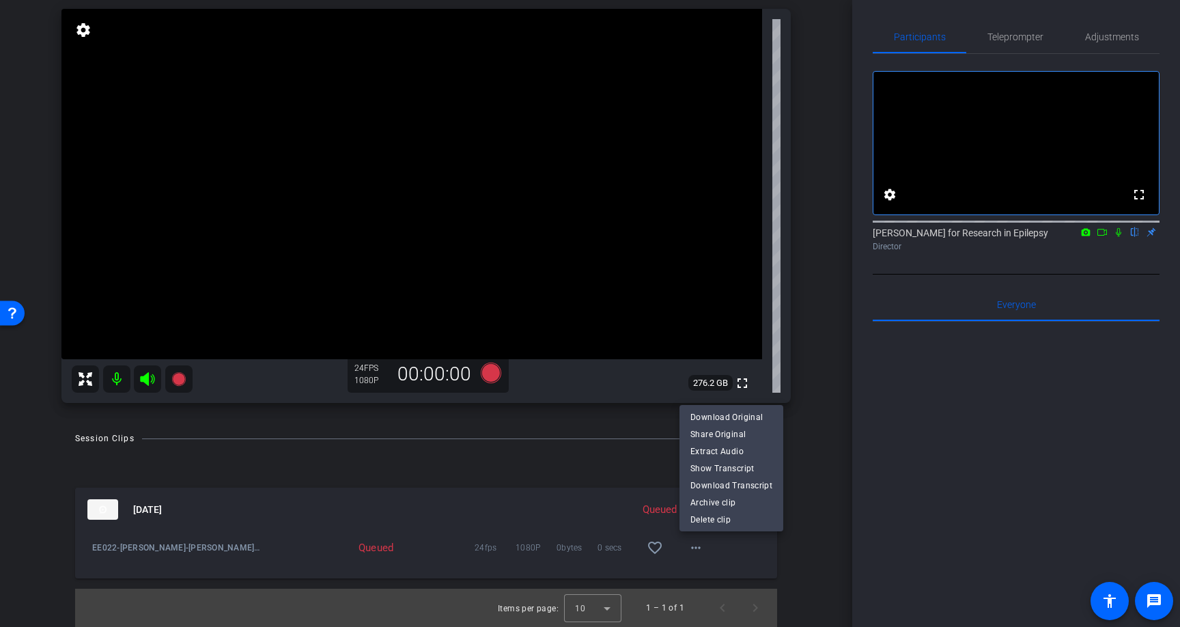
click at [800, 450] on div at bounding box center [590, 313] width 1180 height 627
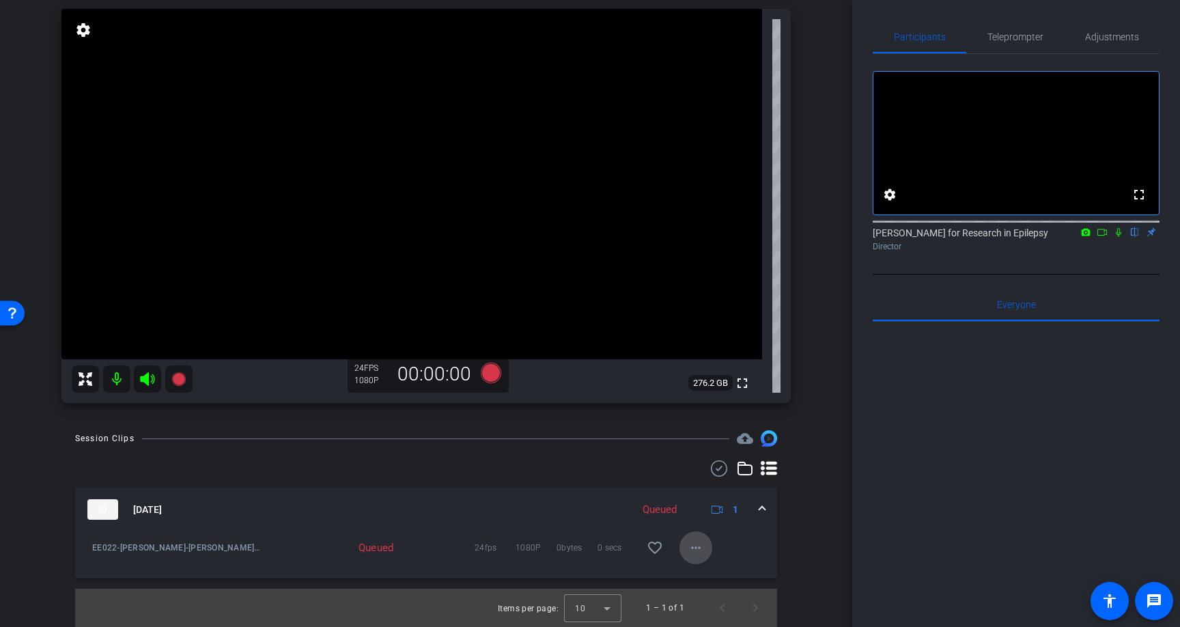
click at [699, 553] on mat-icon "more_horiz" at bounding box center [696, 548] width 16 height 16
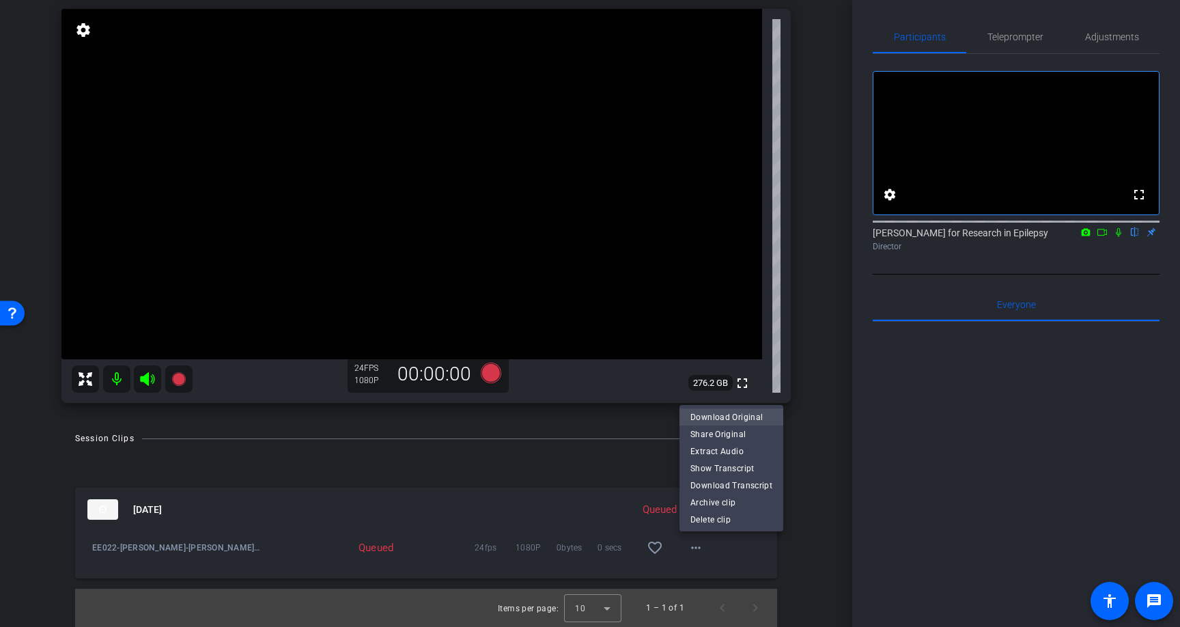
click at [736, 413] on span "Download Original" at bounding box center [732, 417] width 82 height 16
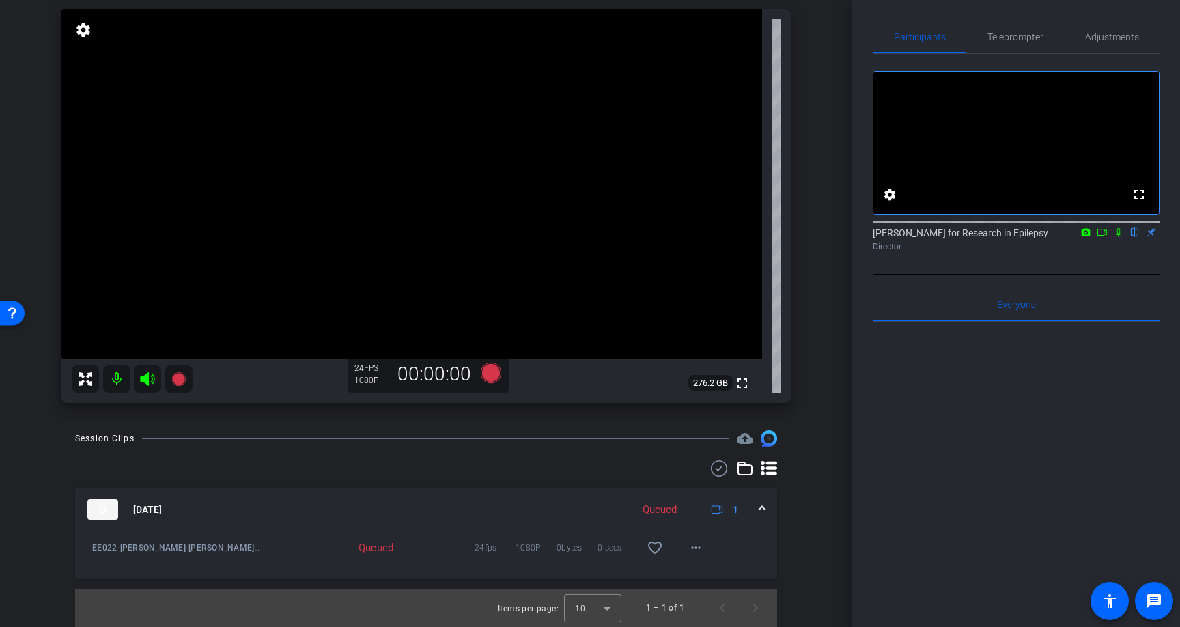
click at [83, 33] on mat-icon "settings" at bounding box center [83, 30] width 19 height 16
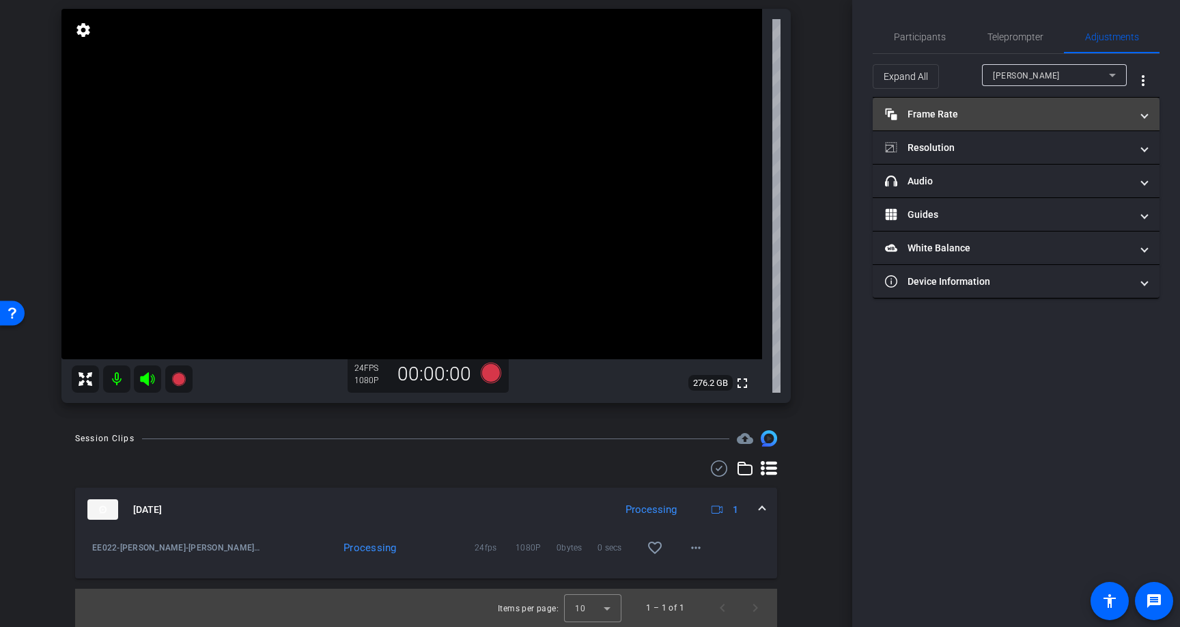
click at [1147, 119] on span at bounding box center [1144, 114] width 5 height 14
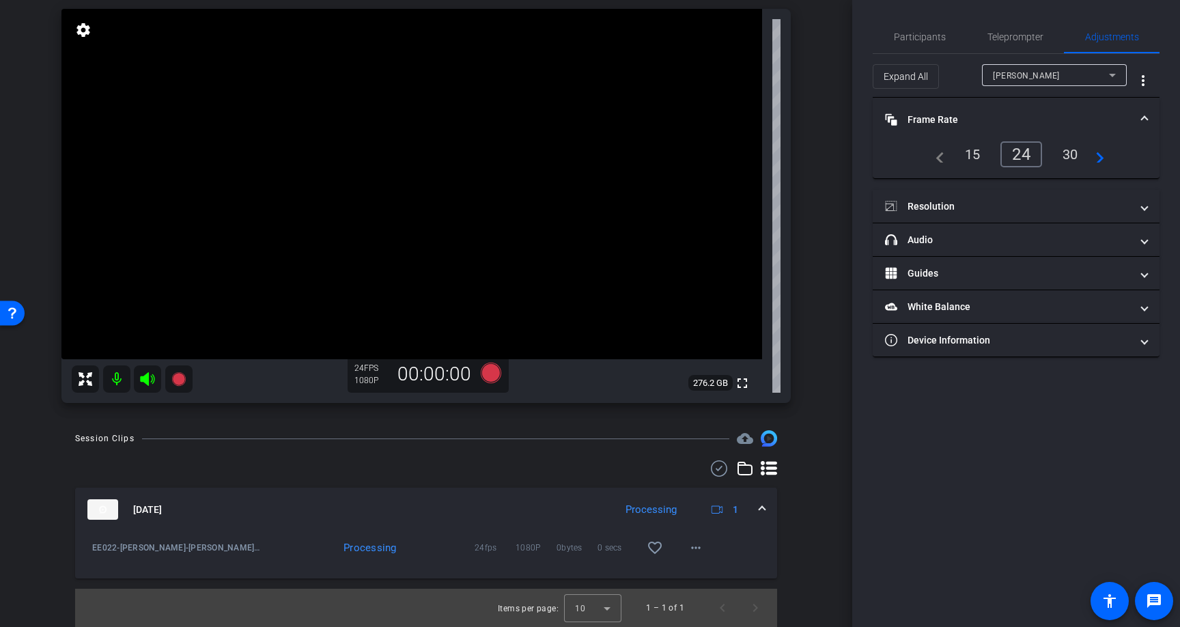
click at [1147, 119] on span at bounding box center [1144, 120] width 5 height 14
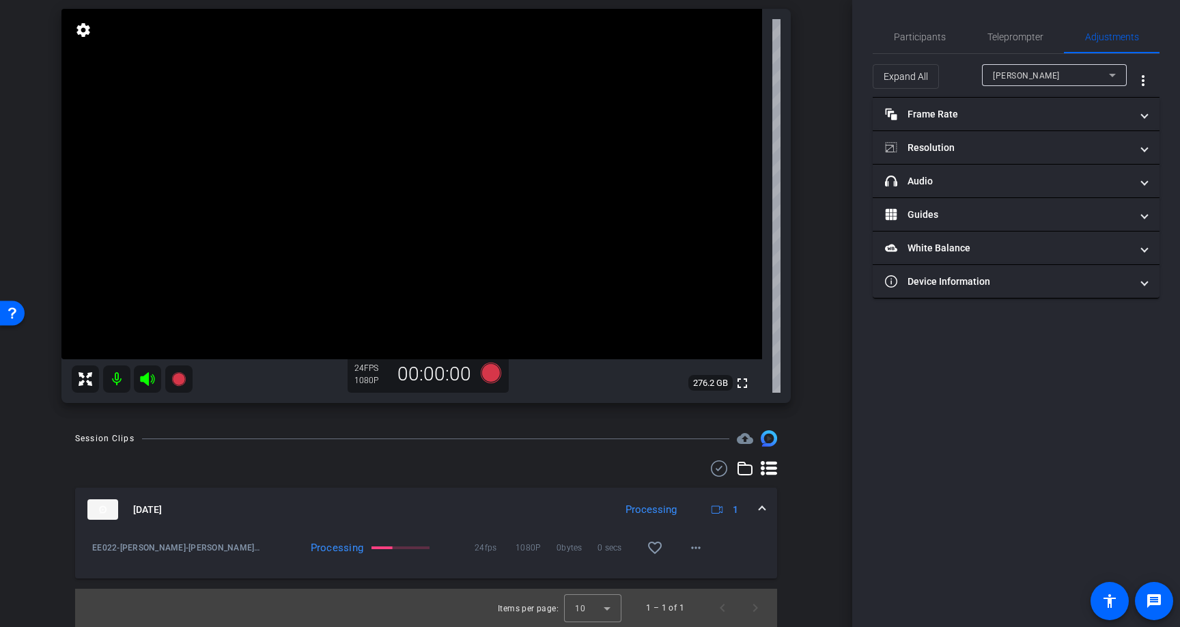
click at [810, 479] on div "Session Clips cloud_upload Sep 18, 2025 Processing 1 EE022-Knupp-Kelly Knupp-20…" at bounding box center [426, 528] width 784 height 197
click at [92, 551] on mat-icon "play_circle_outline" at bounding box center [92, 548] width 14 height 14
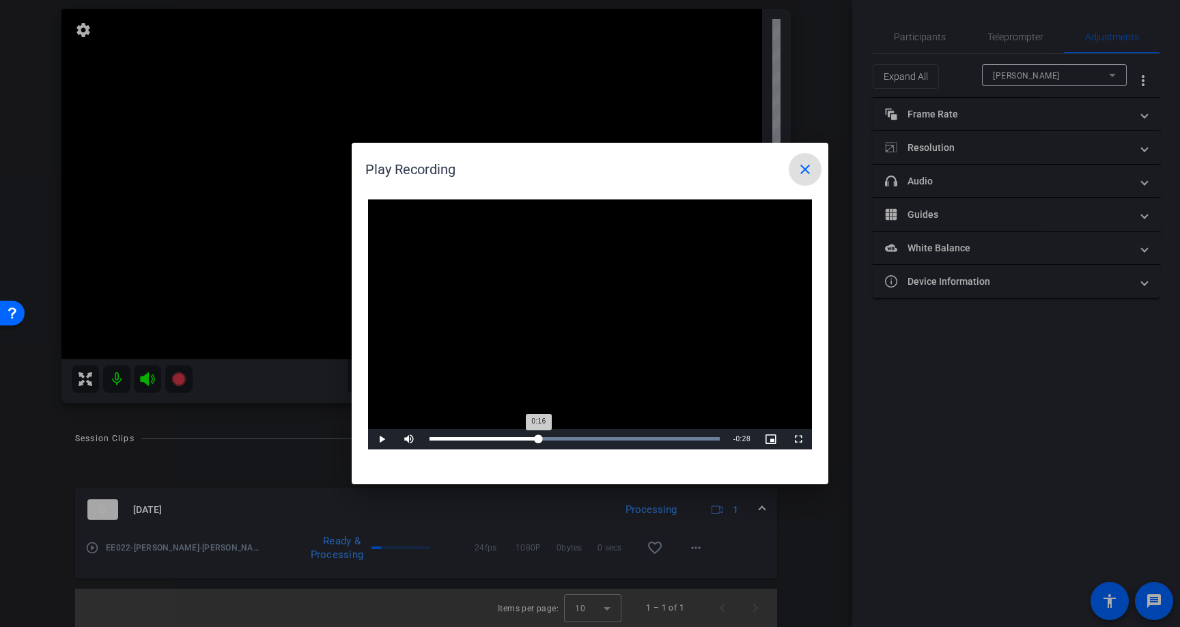
click at [538, 438] on div "Loaded : 100.00% 0:16 0:16" at bounding box center [575, 438] width 290 height 3
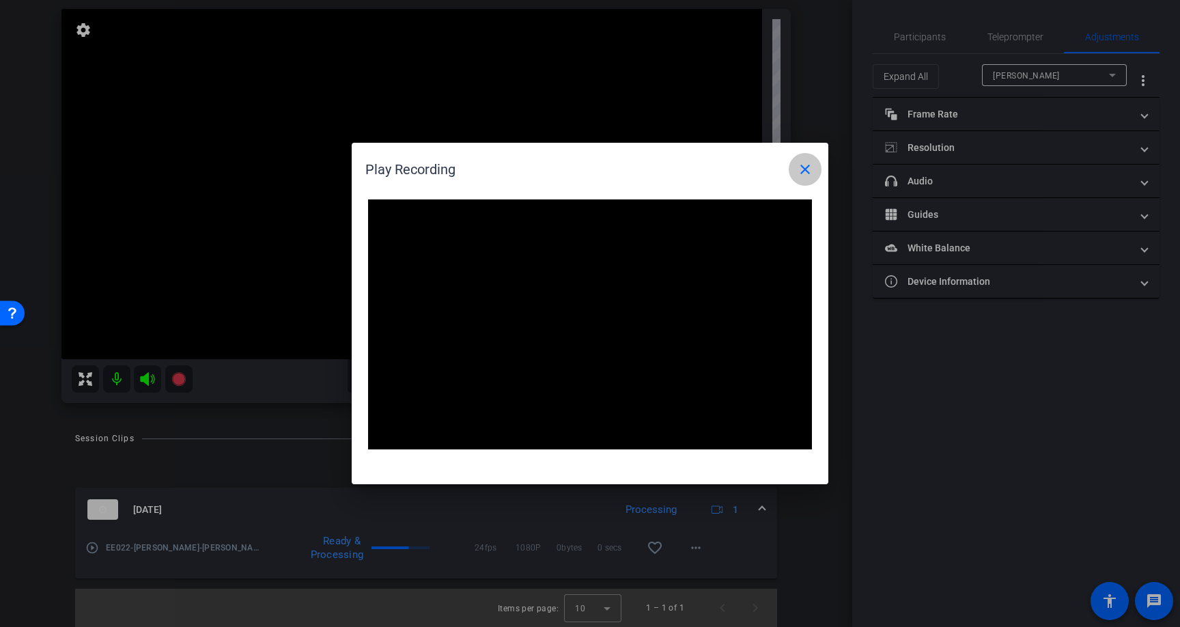
click at [812, 163] on mat-icon "close" at bounding box center [805, 169] width 16 height 16
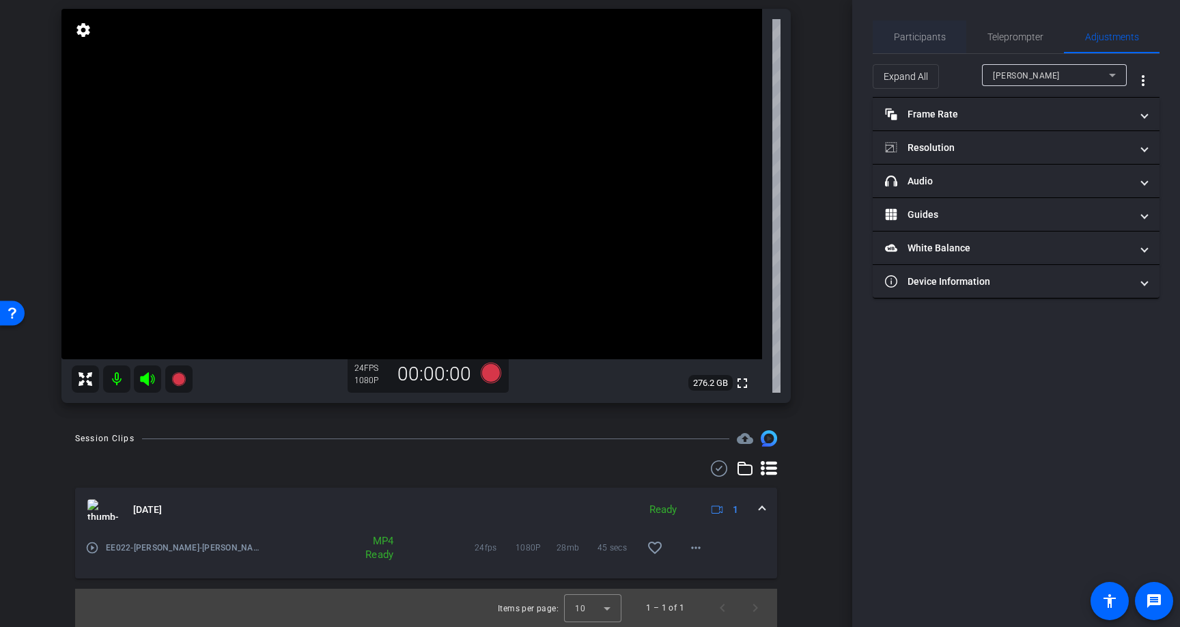
click at [916, 40] on span "Participants" at bounding box center [920, 37] width 52 height 10
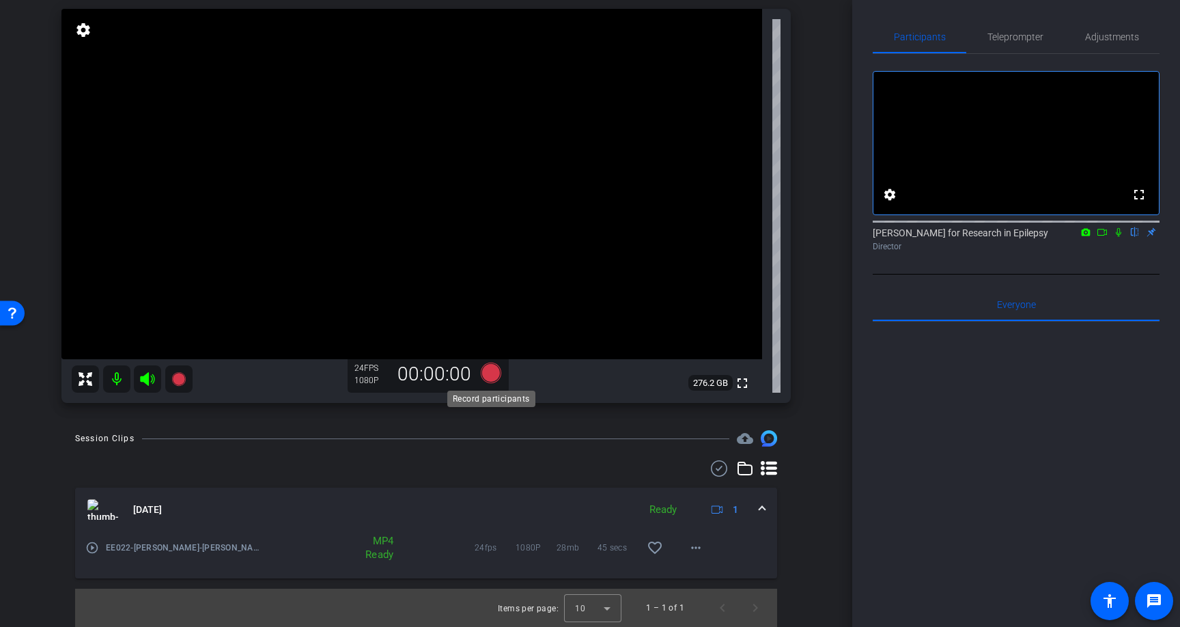
click at [497, 370] on icon at bounding box center [491, 373] width 20 height 20
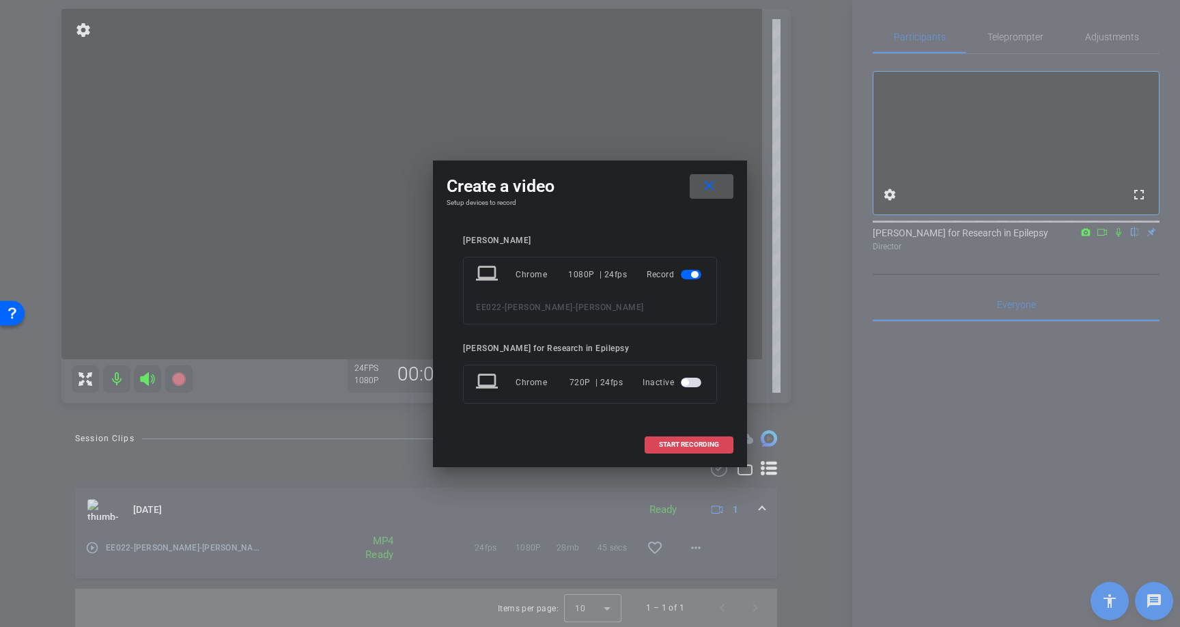
click at [699, 443] on span "START RECORDING" at bounding box center [689, 444] width 60 height 7
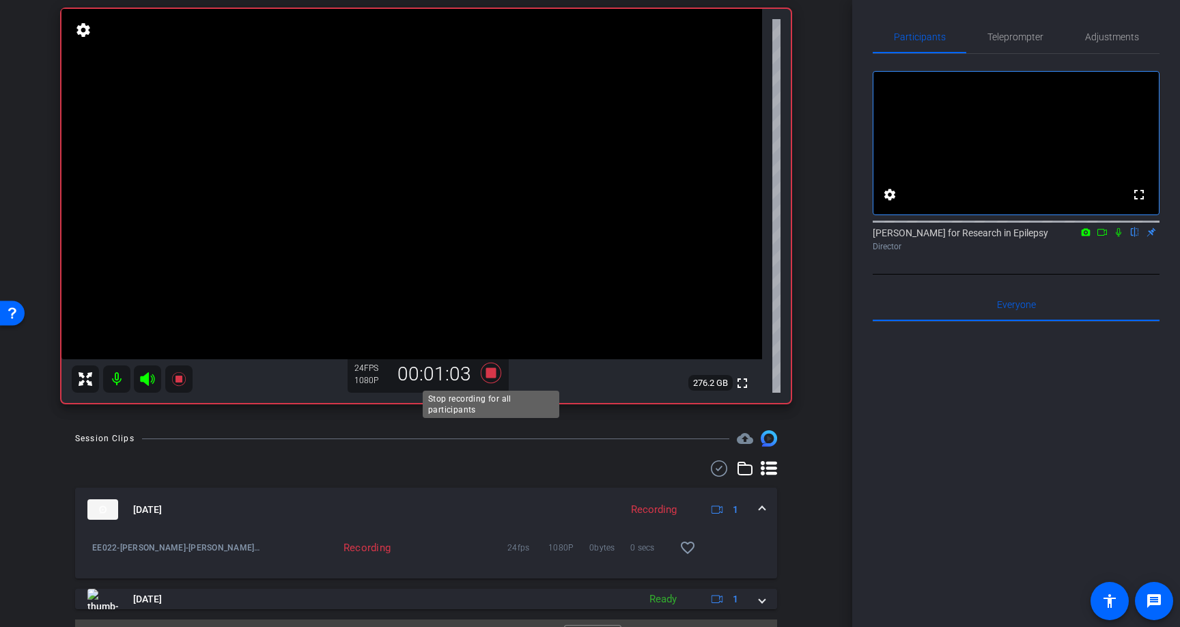
click at [490, 371] on icon at bounding box center [491, 373] width 20 height 20
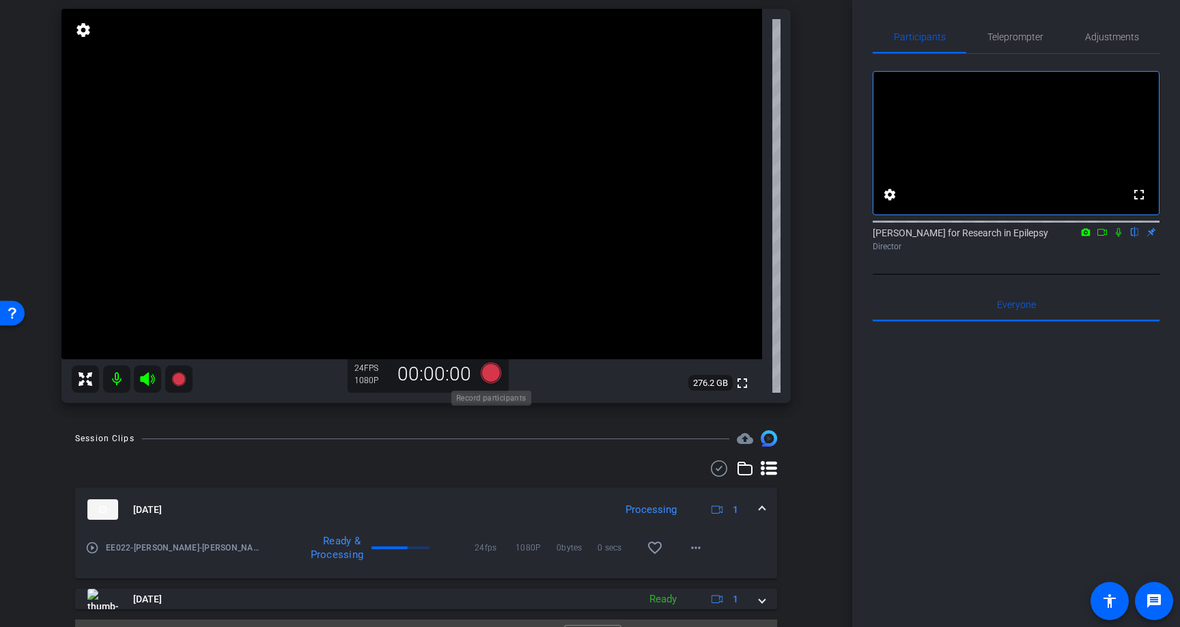
click at [490, 372] on icon at bounding box center [491, 373] width 20 height 20
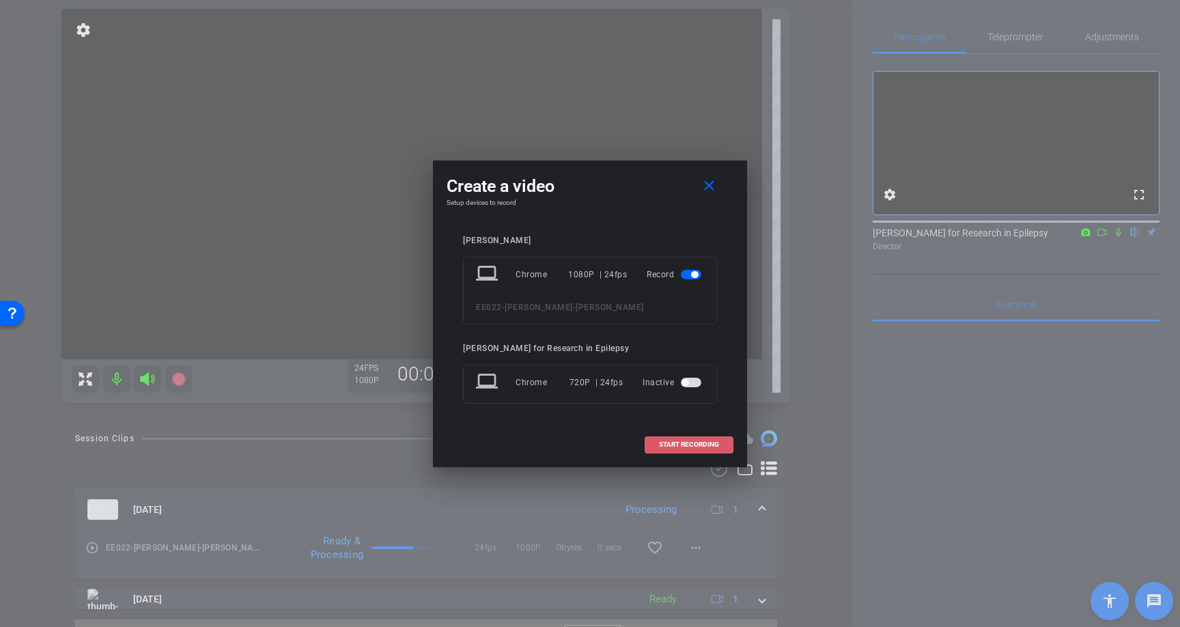
click at [684, 445] on span "START RECORDING" at bounding box center [689, 444] width 60 height 7
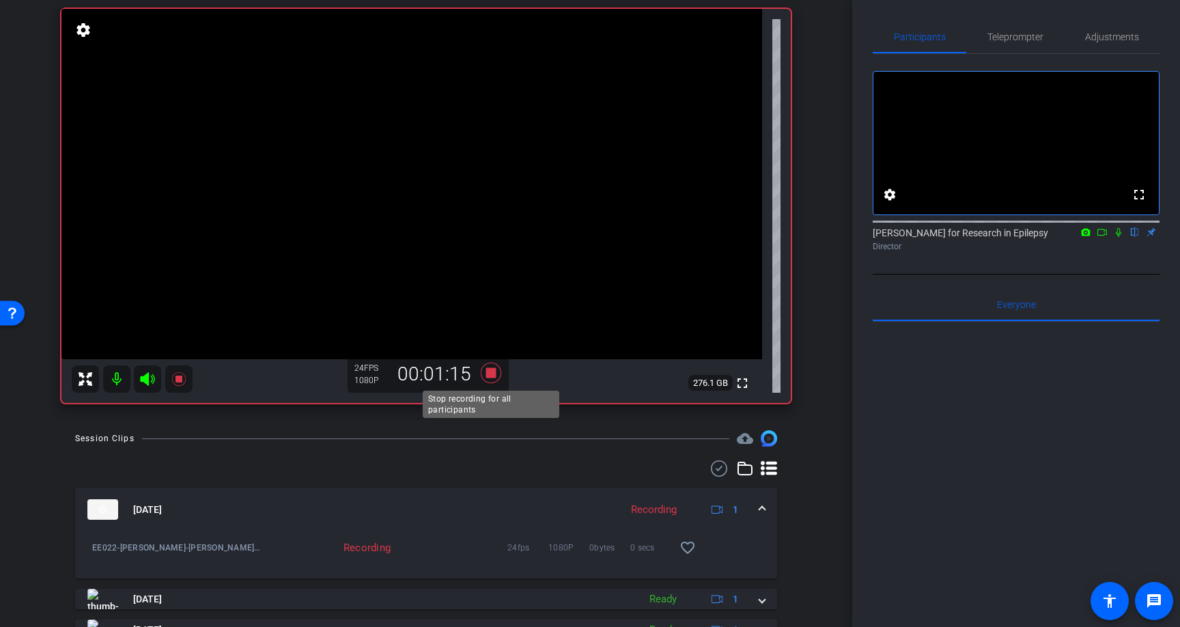
click at [497, 371] on icon at bounding box center [491, 373] width 33 height 25
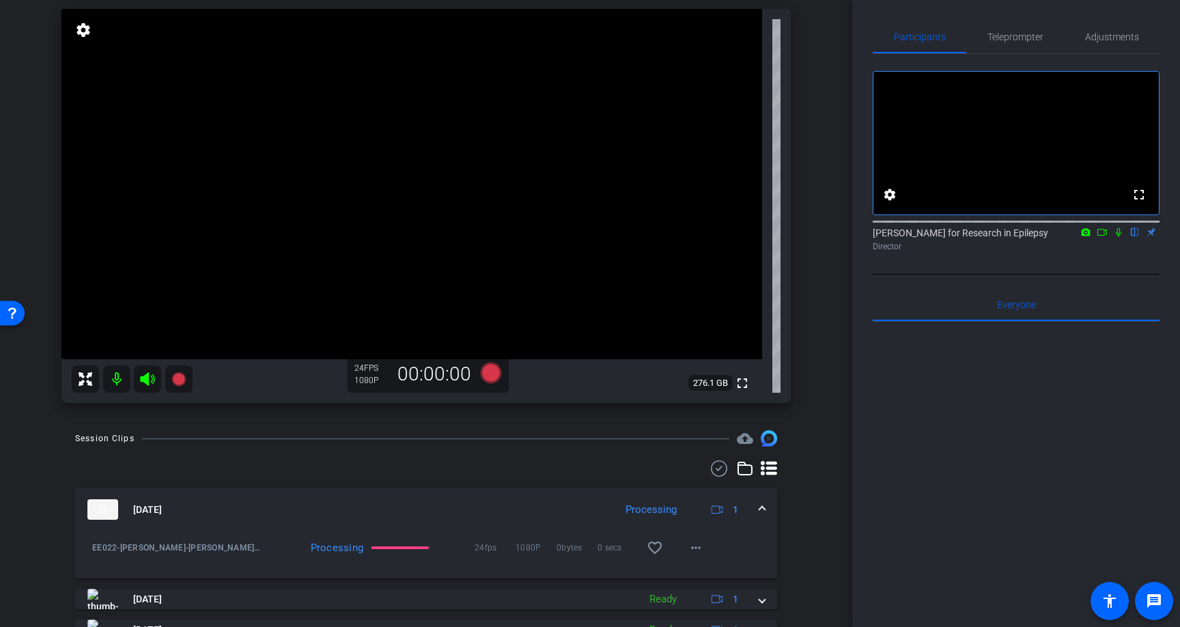
click at [491, 370] on icon at bounding box center [491, 373] width 20 height 20
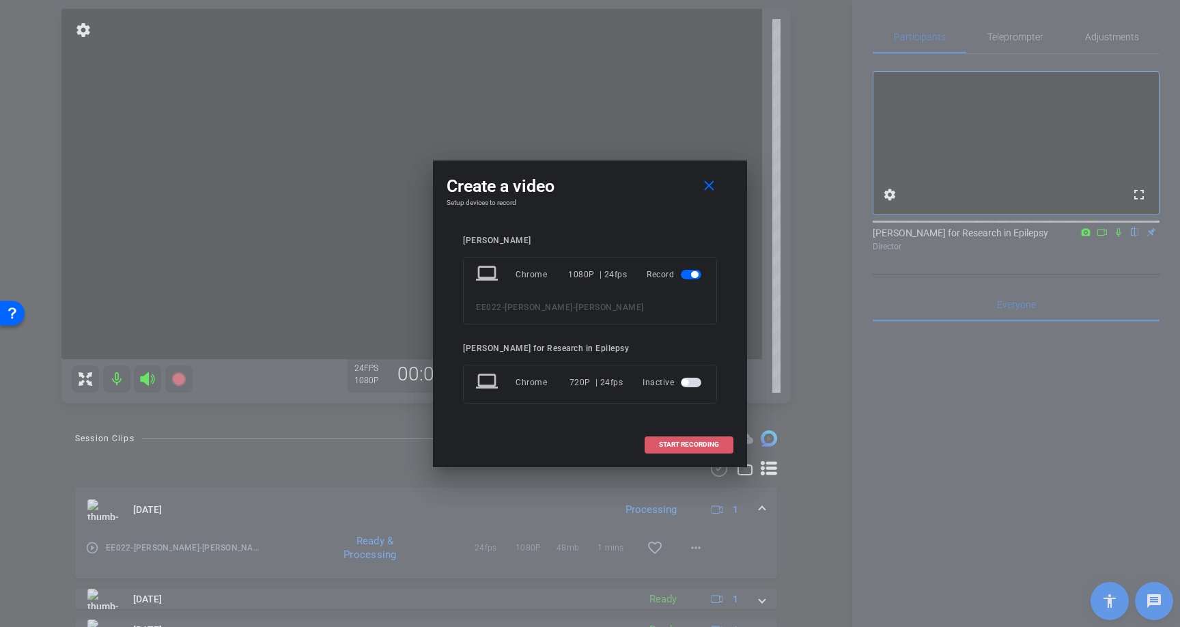
click at [690, 439] on span at bounding box center [689, 444] width 87 height 33
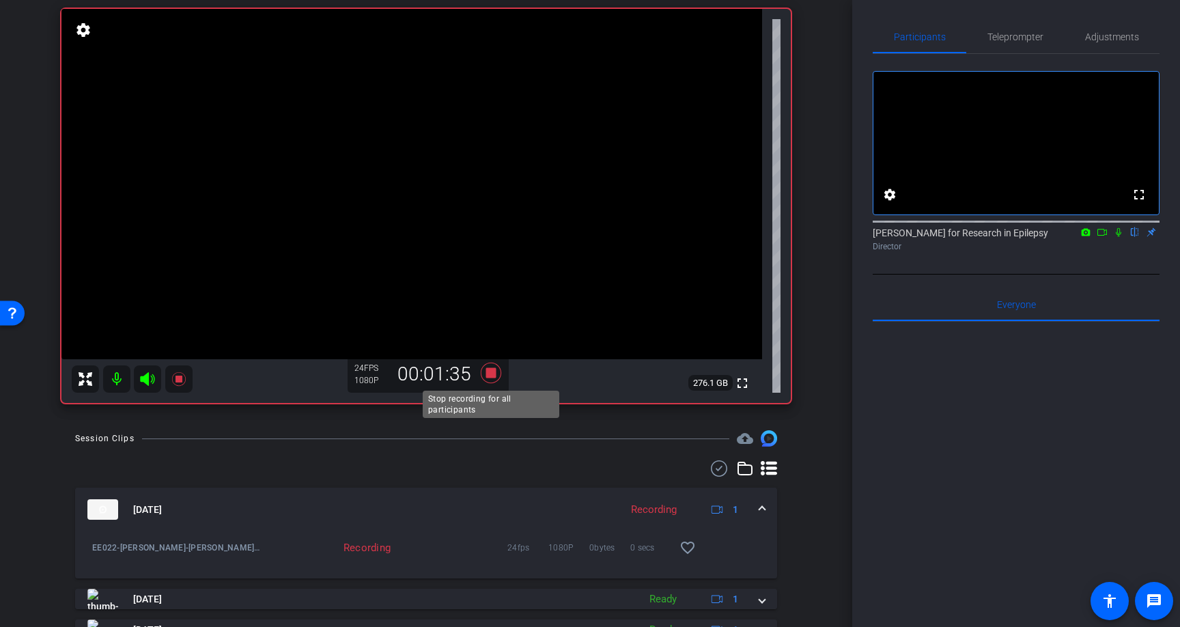
click at [494, 368] on icon at bounding box center [491, 373] width 20 height 20
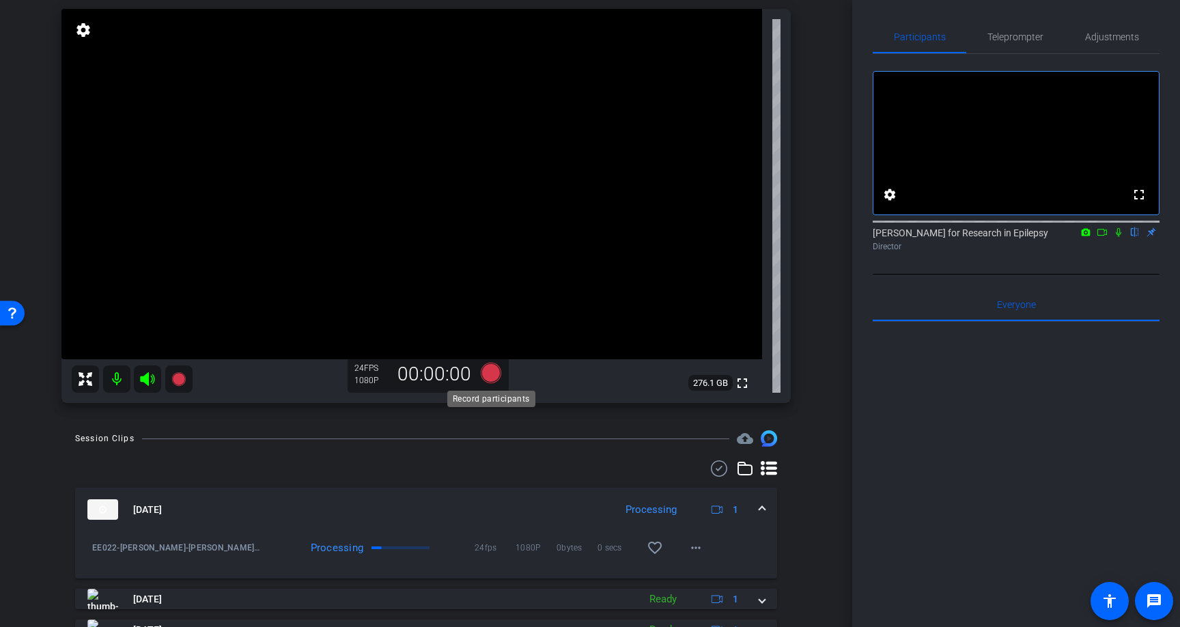
click at [490, 374] on icon at bounding box center [491, 373] width 20 height 20
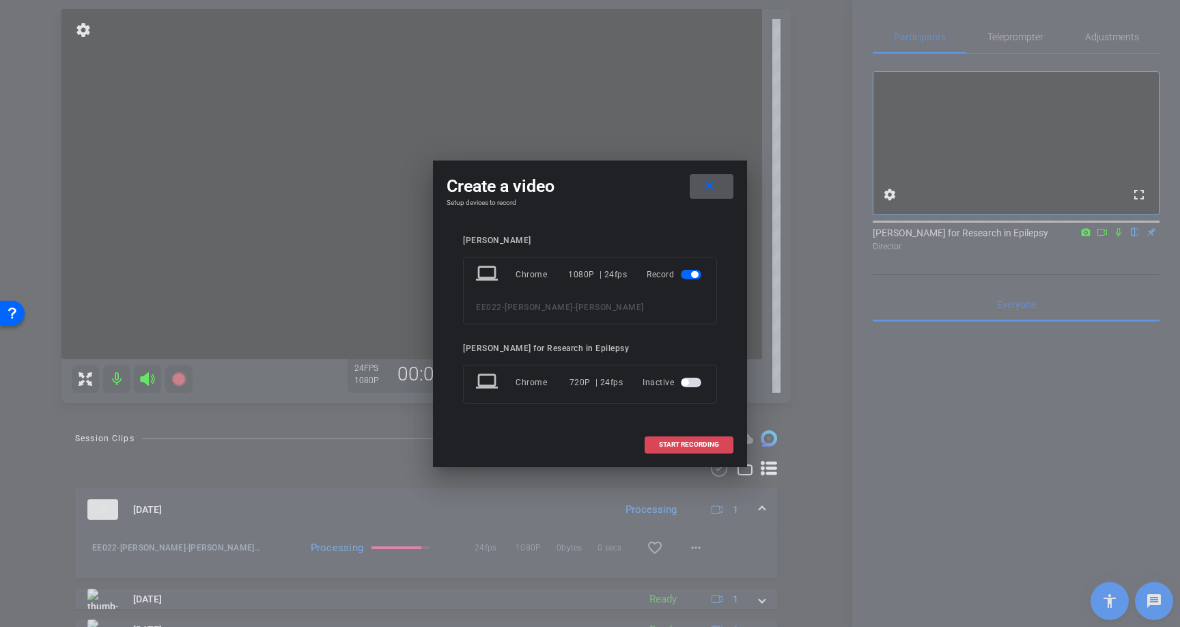
click at [685, 441] on span "START RECORDING" at bounding box center [689, 444] width 60 height 7
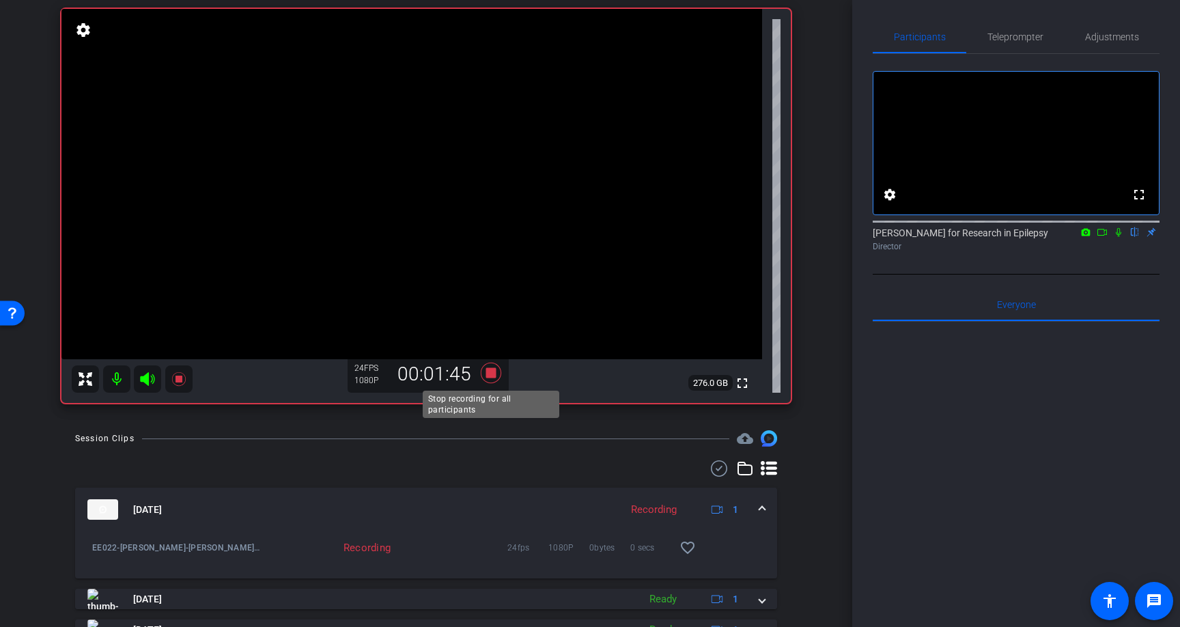
click at [490, 372] on icon at bounding box center [491, 373] width 20 height 20
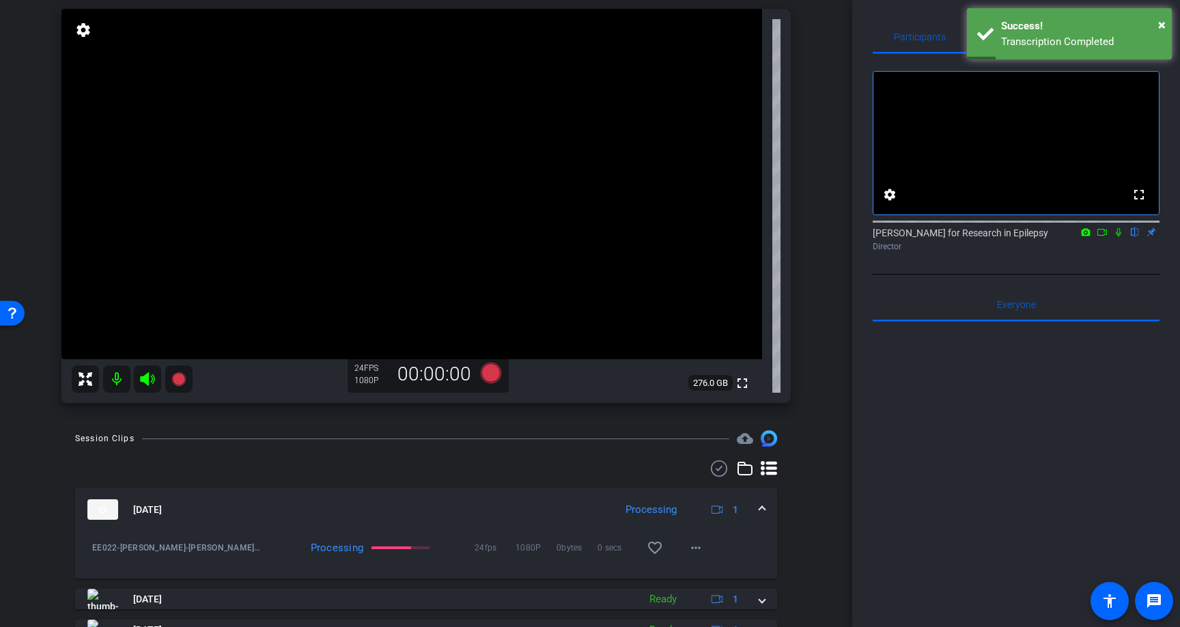
click at [489, 371] on icon at bounding box center [491, 373] width 20 height 20
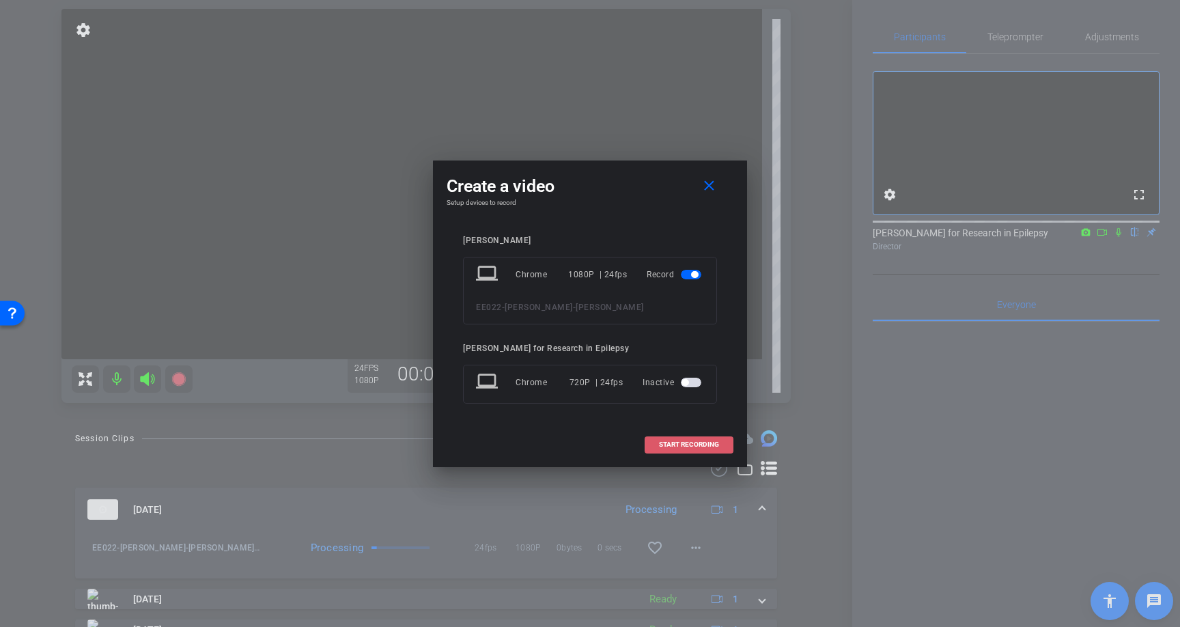
click at [685, 441] on span "START RECORDING" at bounding box center [689, 444] width 60 height 7
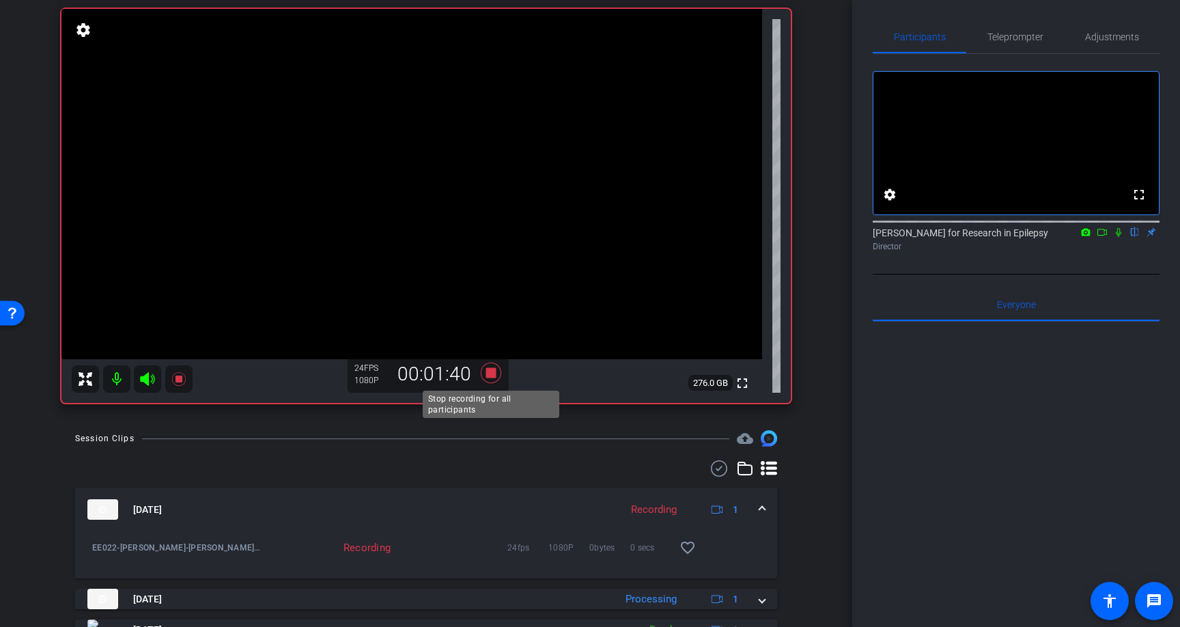
click at [494, 375] on icon at bounding box center [491, 373] width 20 height 20
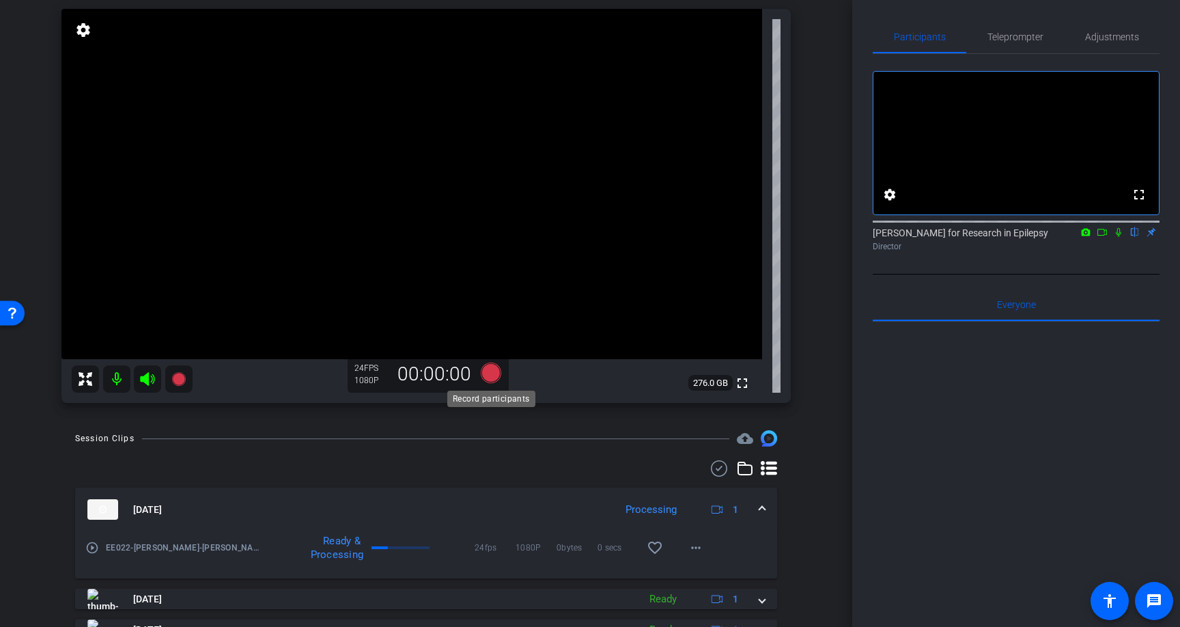
click at [490, 373] on icon at bounding box center [491, 373] width 20 height 20
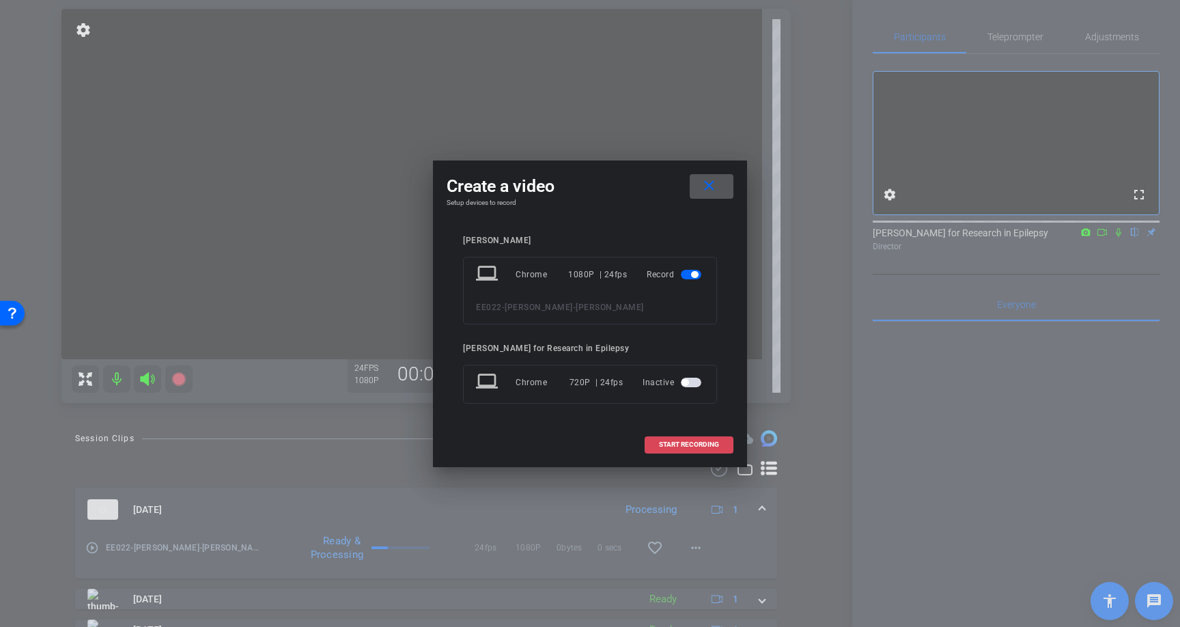
click at [671, 441] on span "START RECORDING" at bounding box center [689, 444] width 60 height 7
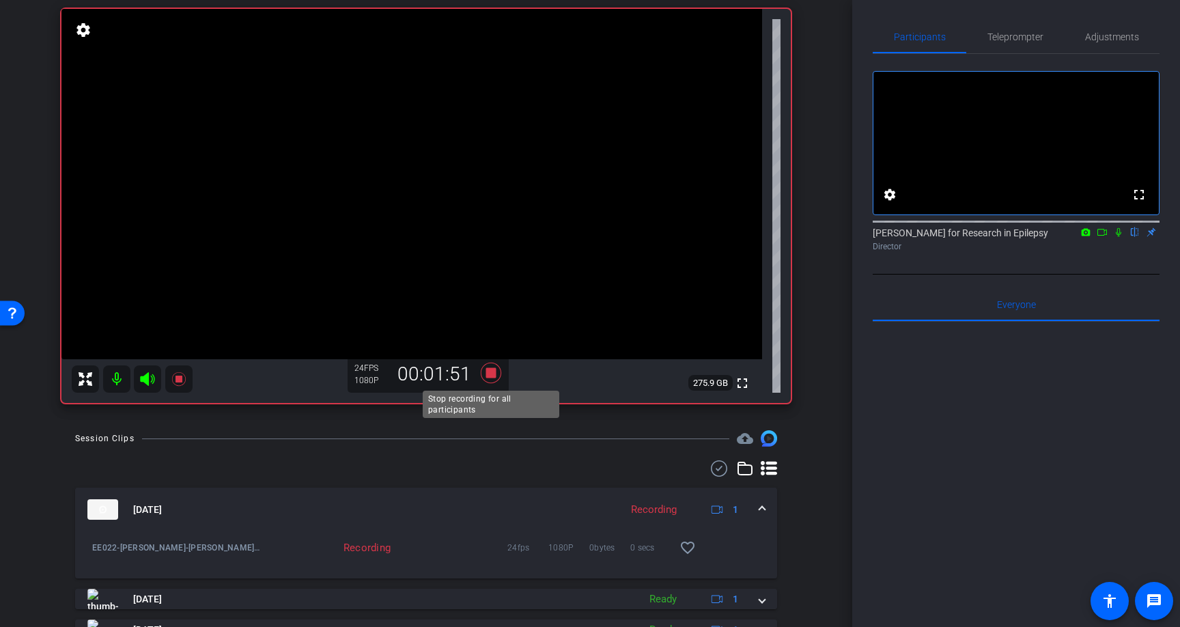
click at [495, 371] on icon at bounding box center [491, 373] width 20 height 20
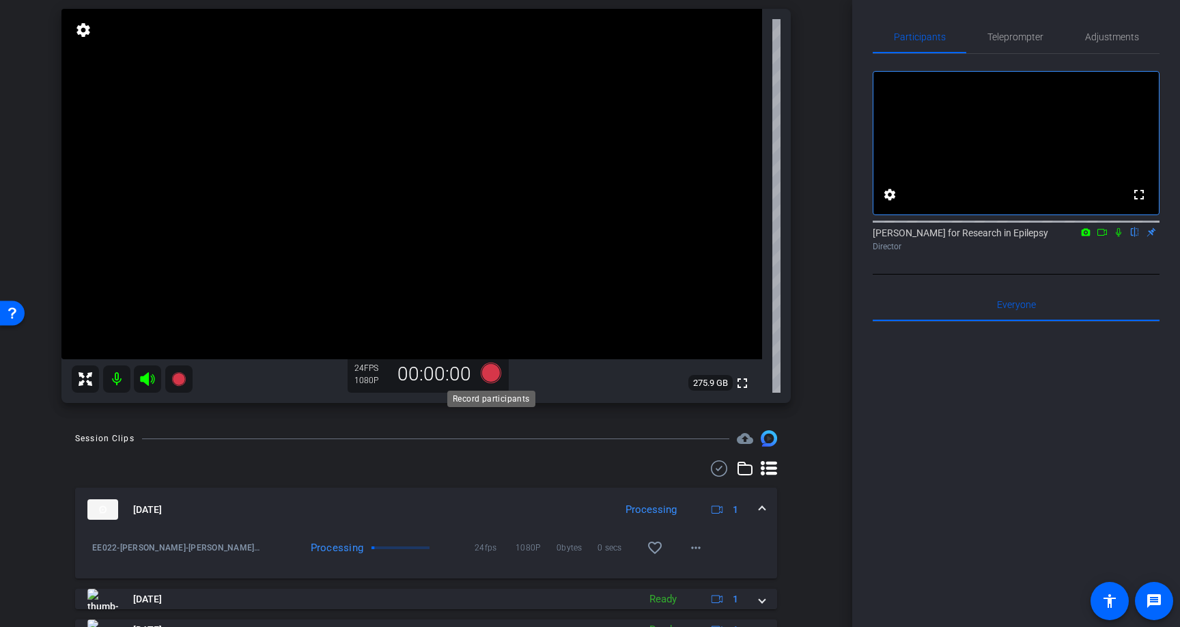
click at [495, 375] on icon at bounding box center [491, 373] width 20 height 20
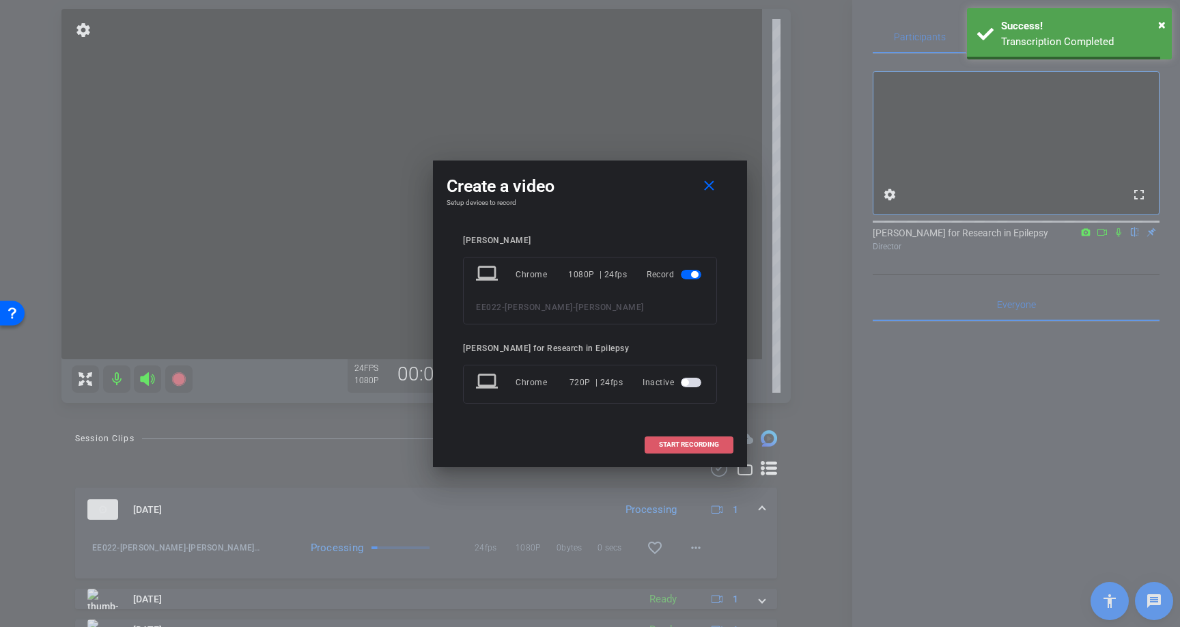
click at [705, 441] on span "START RECORDING" at bounding box center [689, 444] width 60 height 7
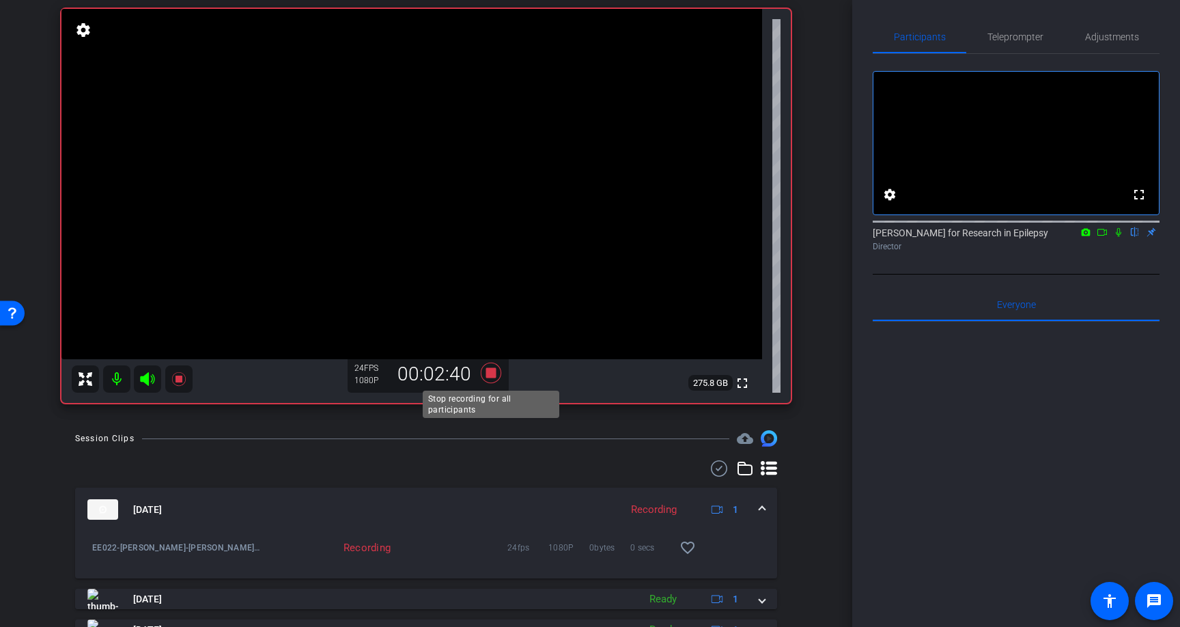
click at [496, 369] on icon at bounding box center [491, 373] width 20 height 20
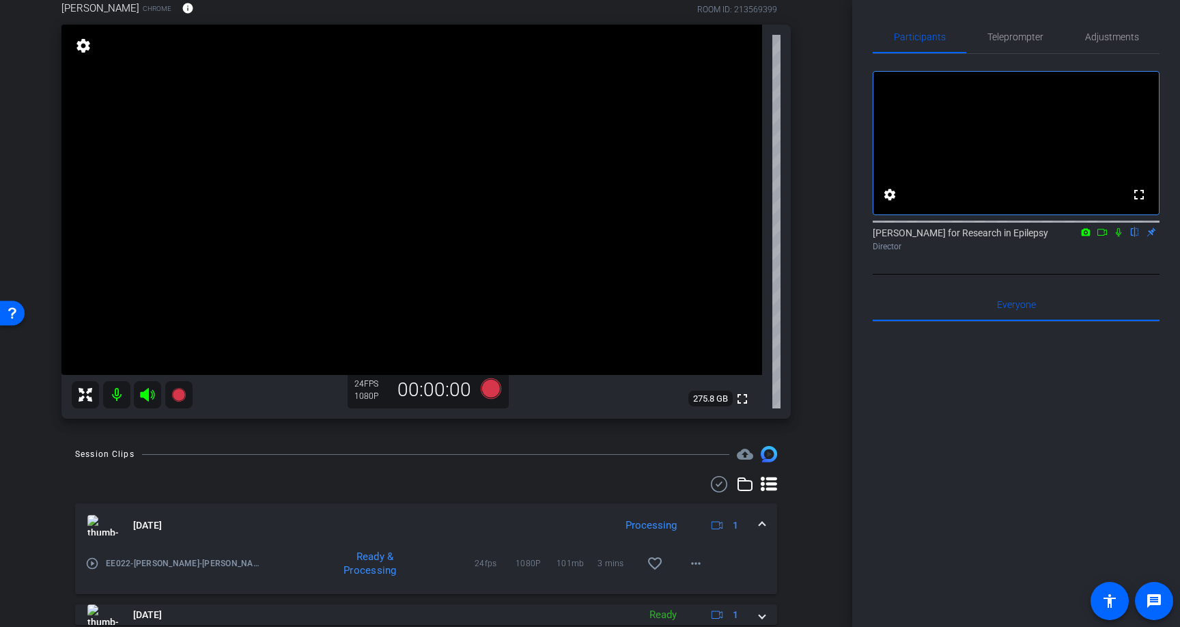
scroll to position [85, 0]
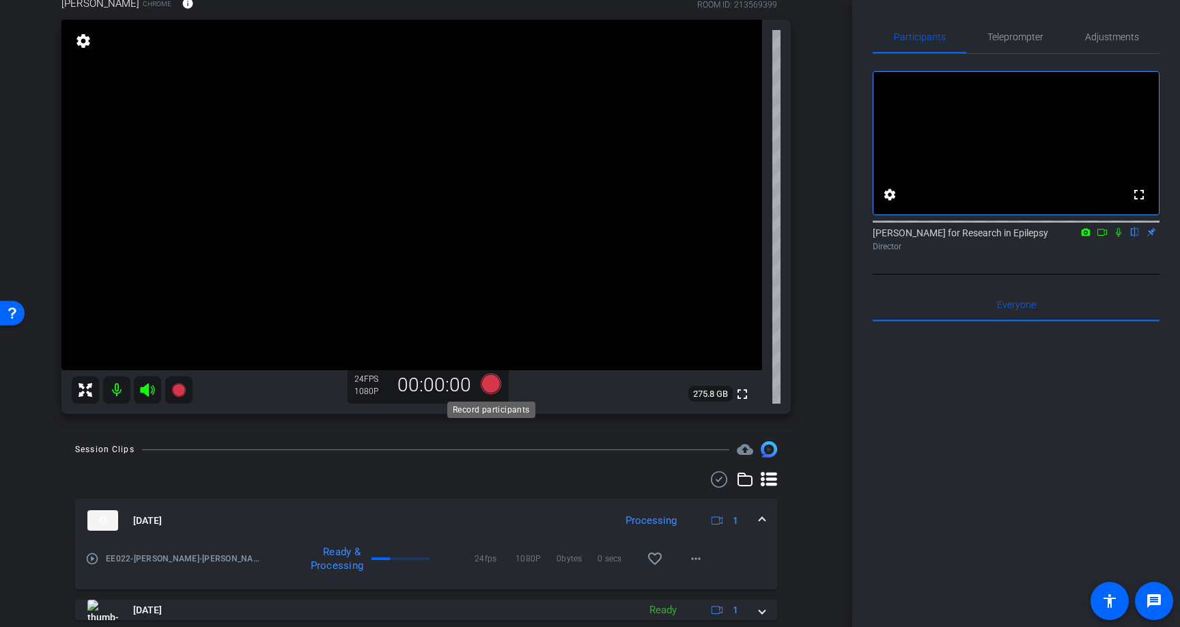
click at [495, 384] on icon at bounding box center [491, 384] width 20 height 20
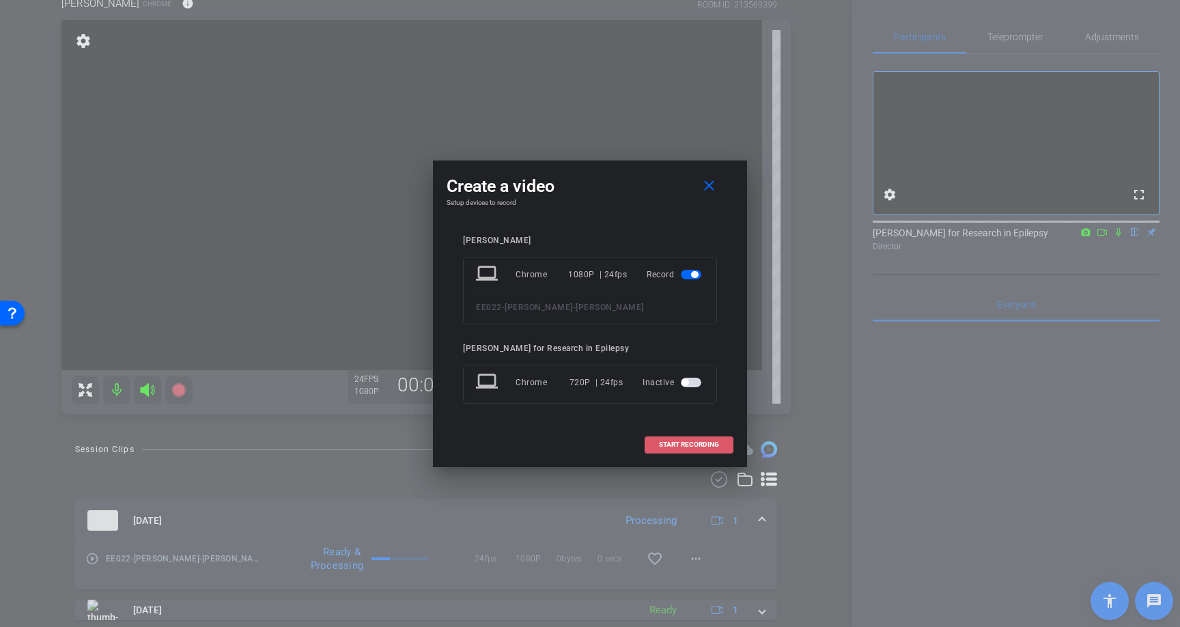
click at [687, 439] on span at bounding box center [689, 444] width 87 height 33
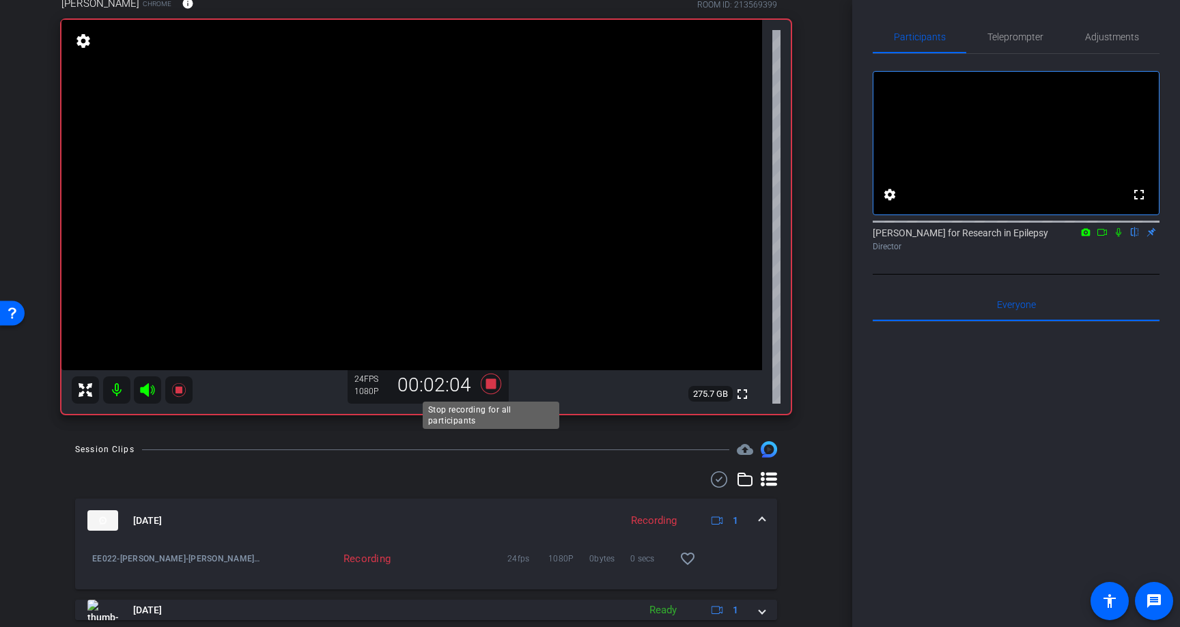
click at [492, 382] on icon at bounding box center [491, 384] width 20 height 20
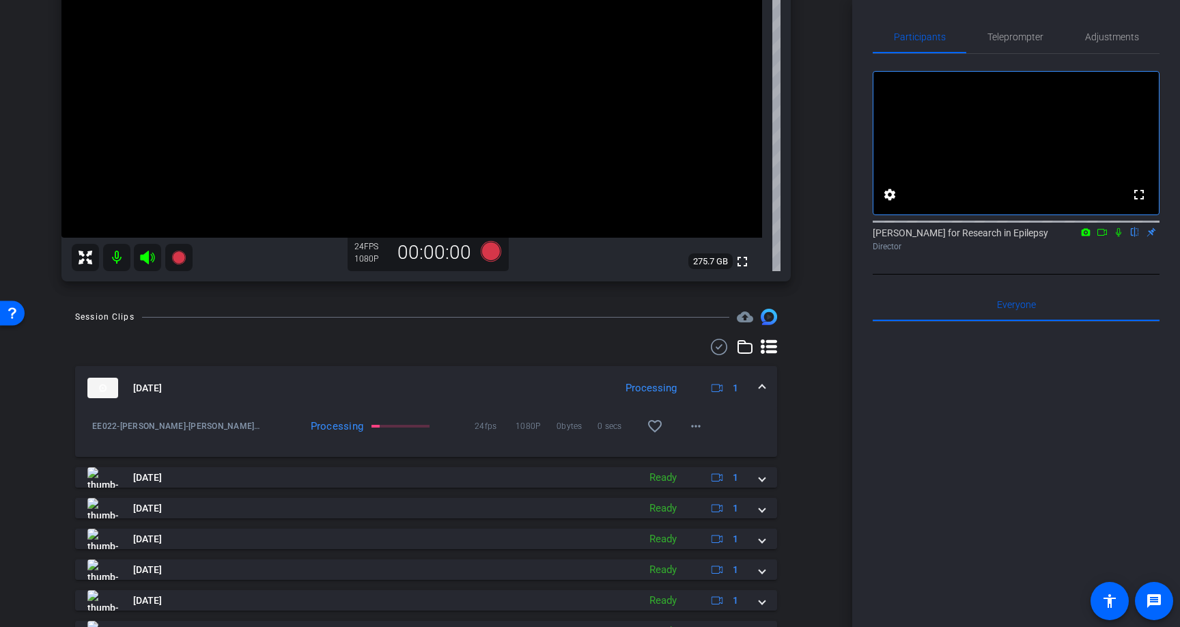
scroll to position [88, 0]
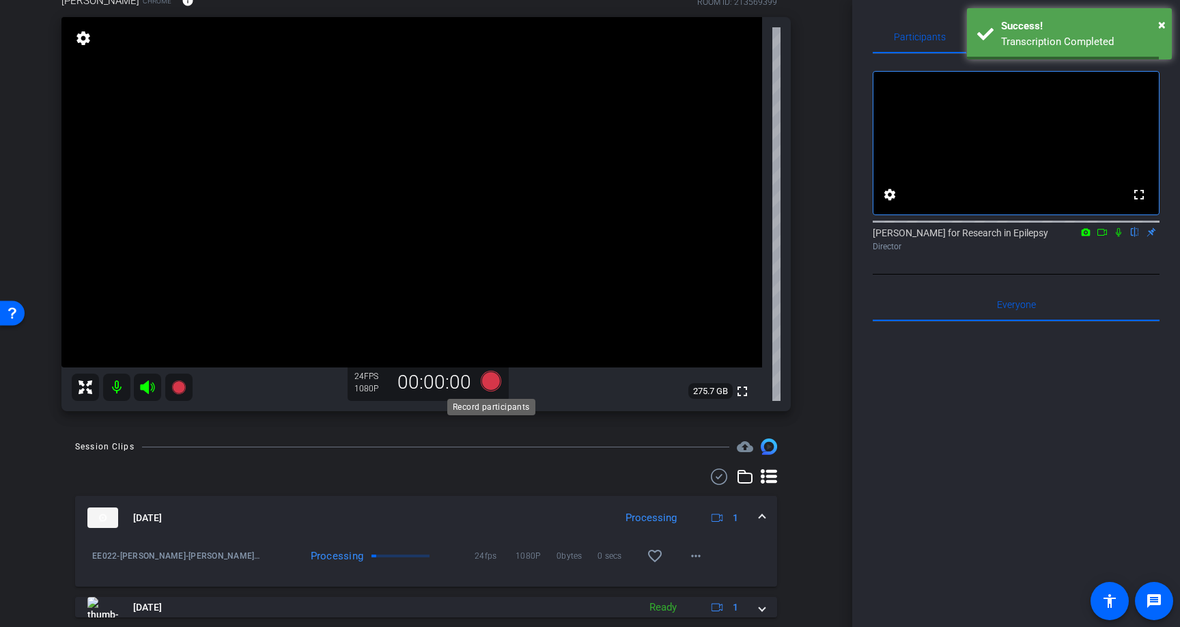
click at [491, 379] on icon at bounding box center [491, 381] width 20 height 20
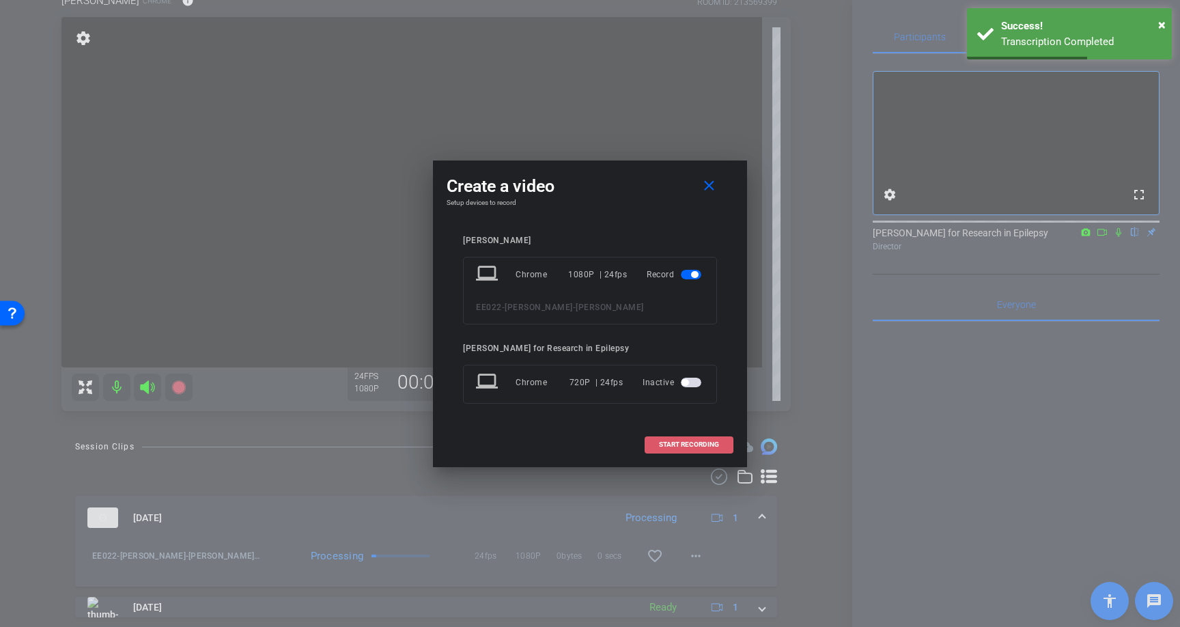
click at [695, 441] on span "START RECORDING" at bounding box center [689, 444] width 60 height 7
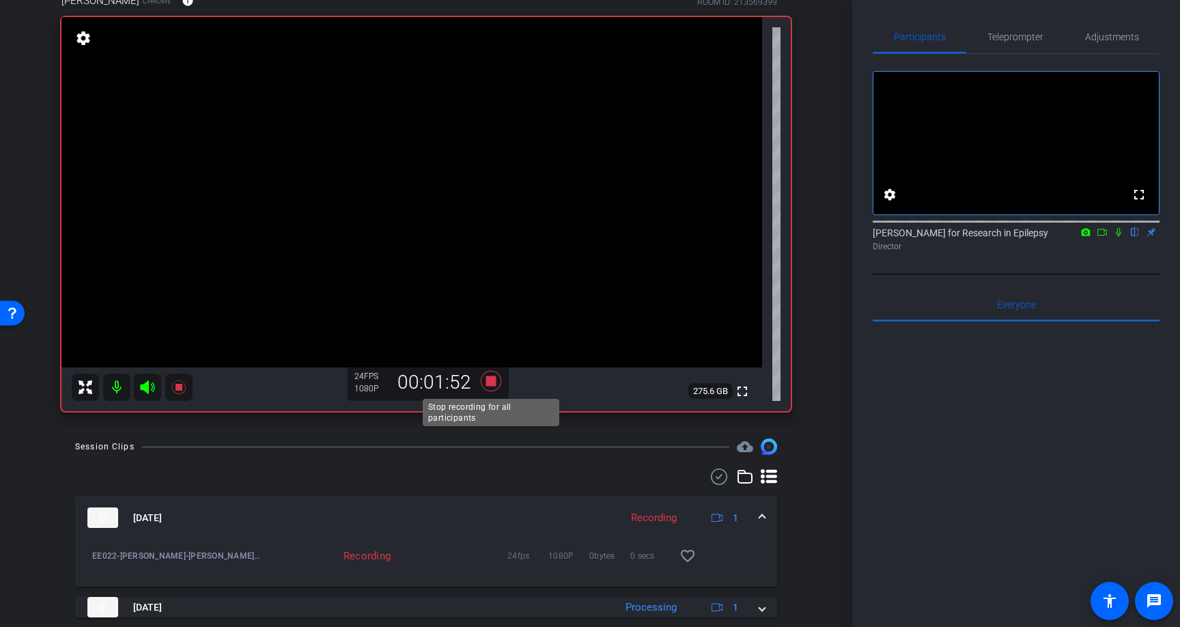
click at [494, 377] on icon at bounding box center [491, 381] width 20 height 20
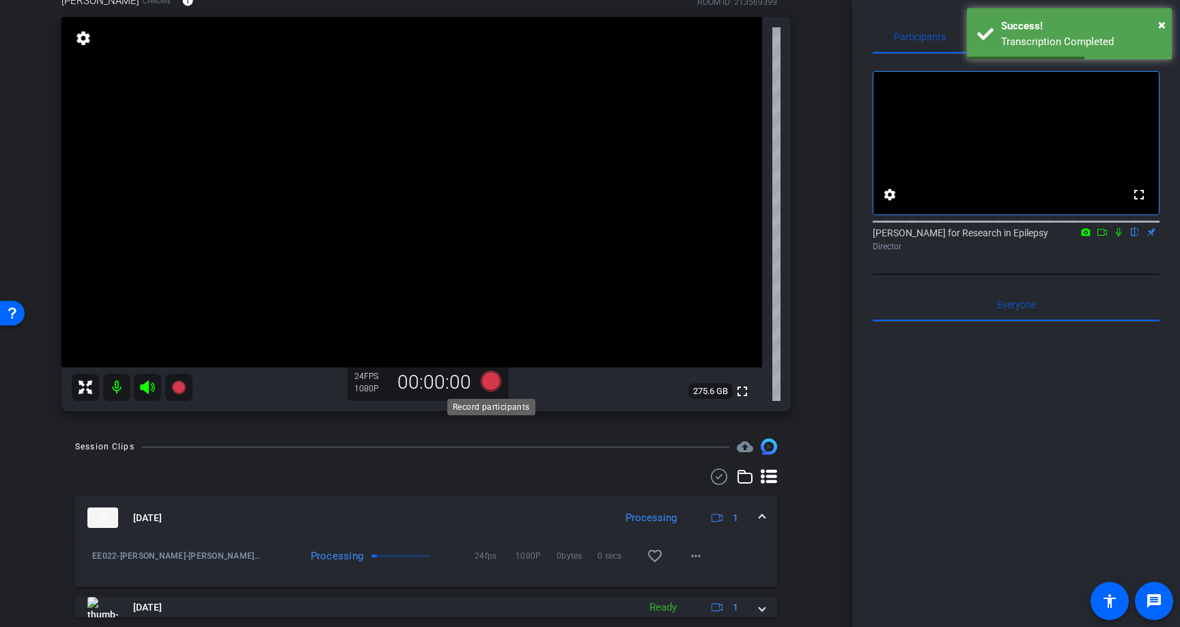
click at [495, 378] on icon at bounding box center [491, 381] width 20 height 20
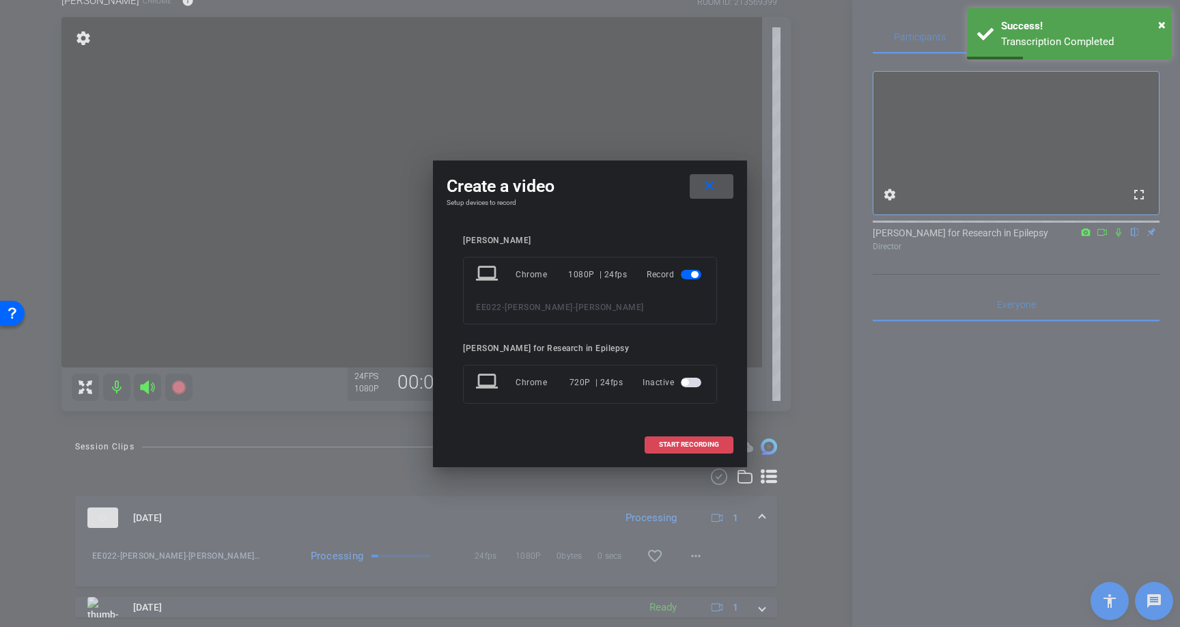
click at [711, 443] on span "START RECORDING" at bounding box center [689, 444] width 60 height 7
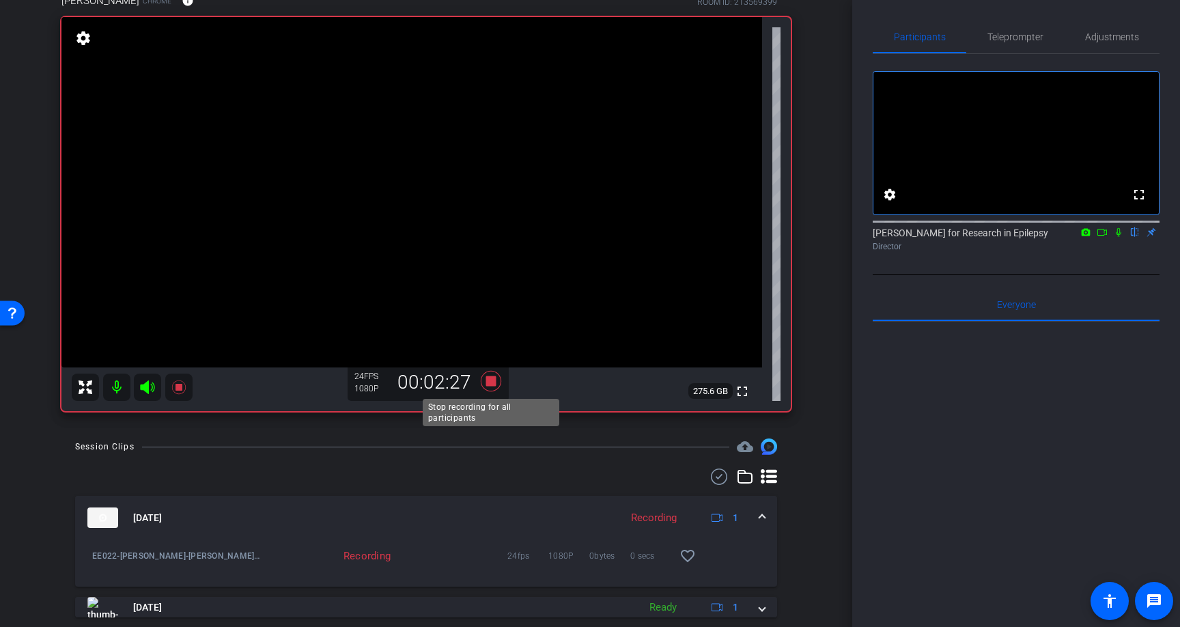
click at [497, 383] on icon at bounding box center [491, 381] width 33 height 25
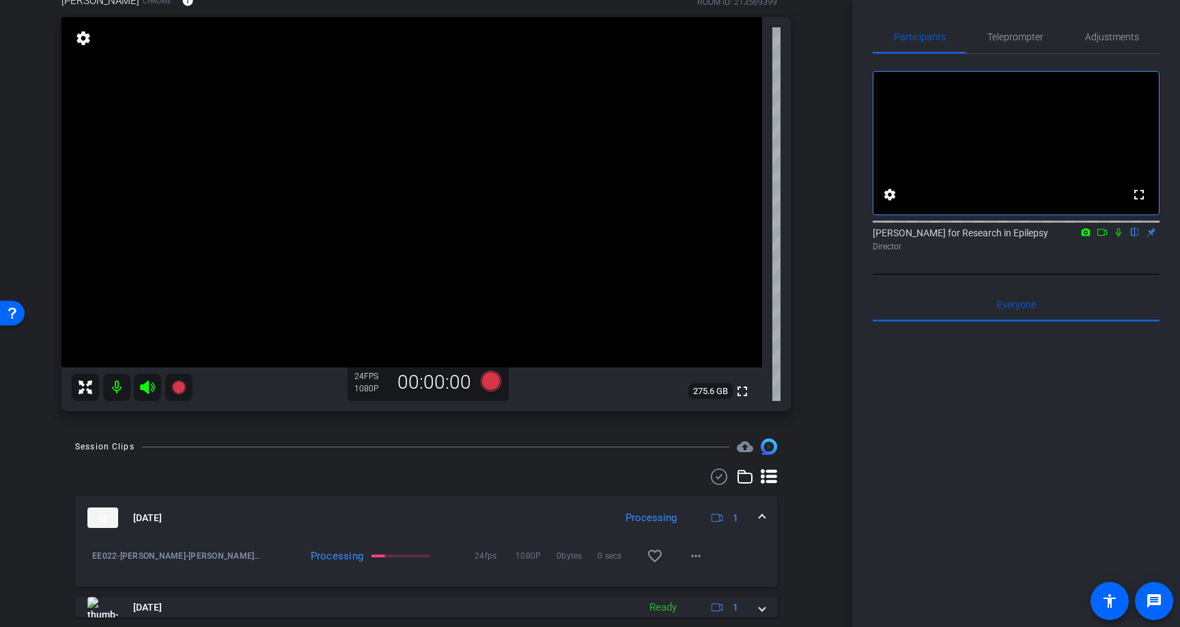
click at [469, 389] on div "00:00:00" at bounding box center [435, 382] width 92 height 23
click at [494, 379] on icon at bounding box center [491, 381] width 20 height 20
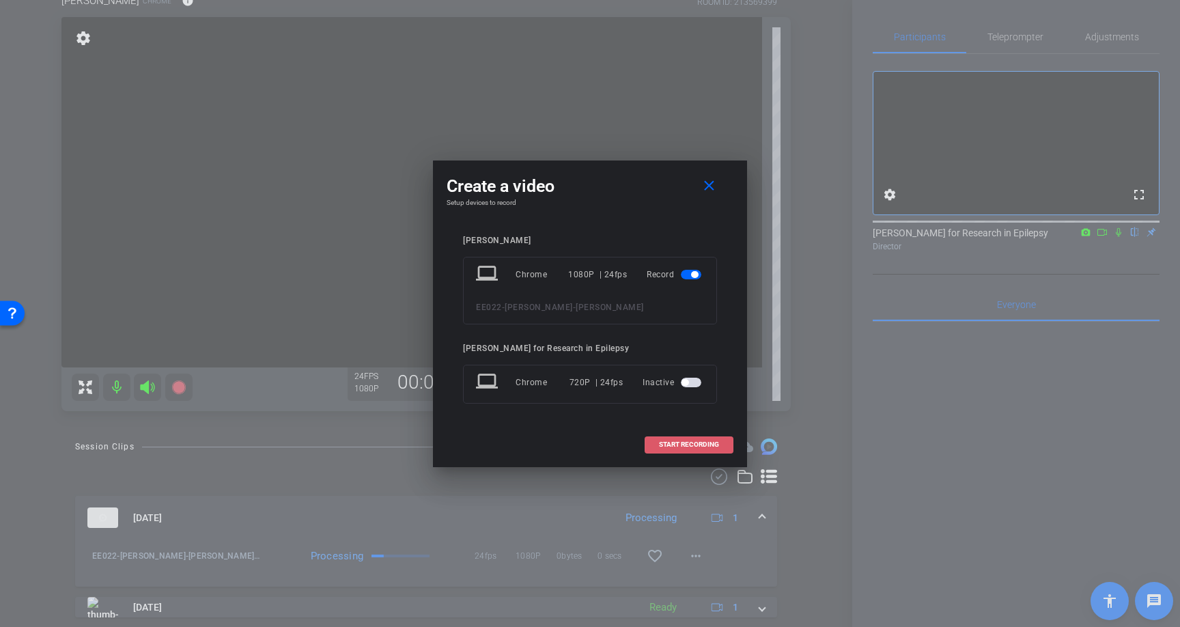
click at [709, 444] on span "START RECORDING" at bounding box center [689, 444] width 60 height 7
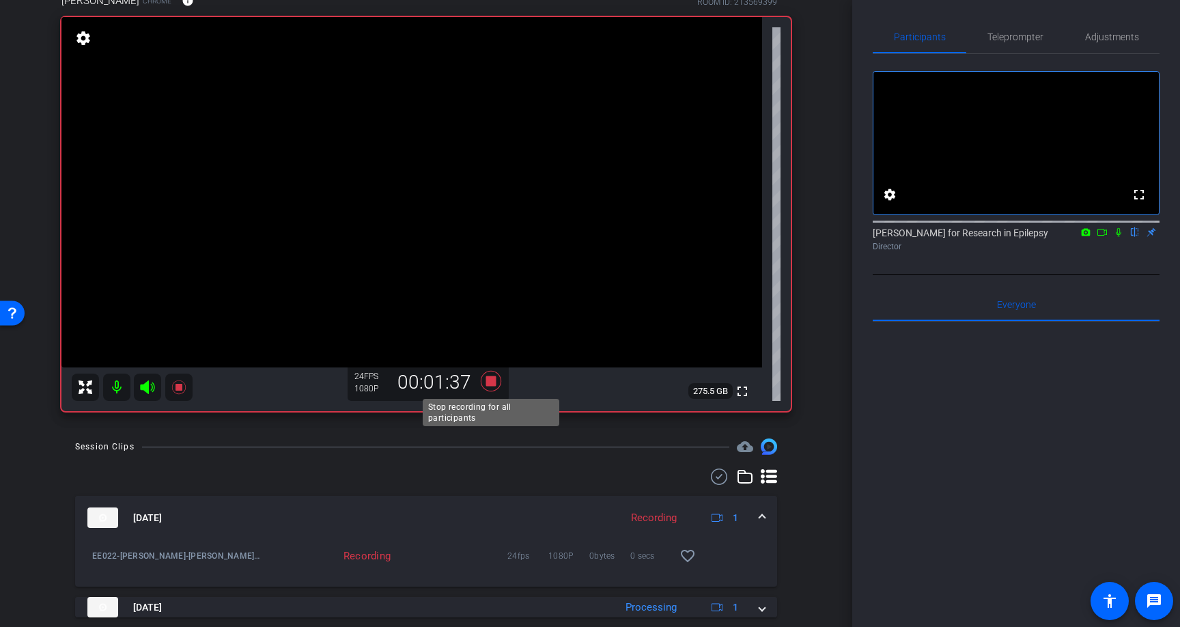
click at [488, 378] on icon at bounding box center [491, 381] width 20 height 20
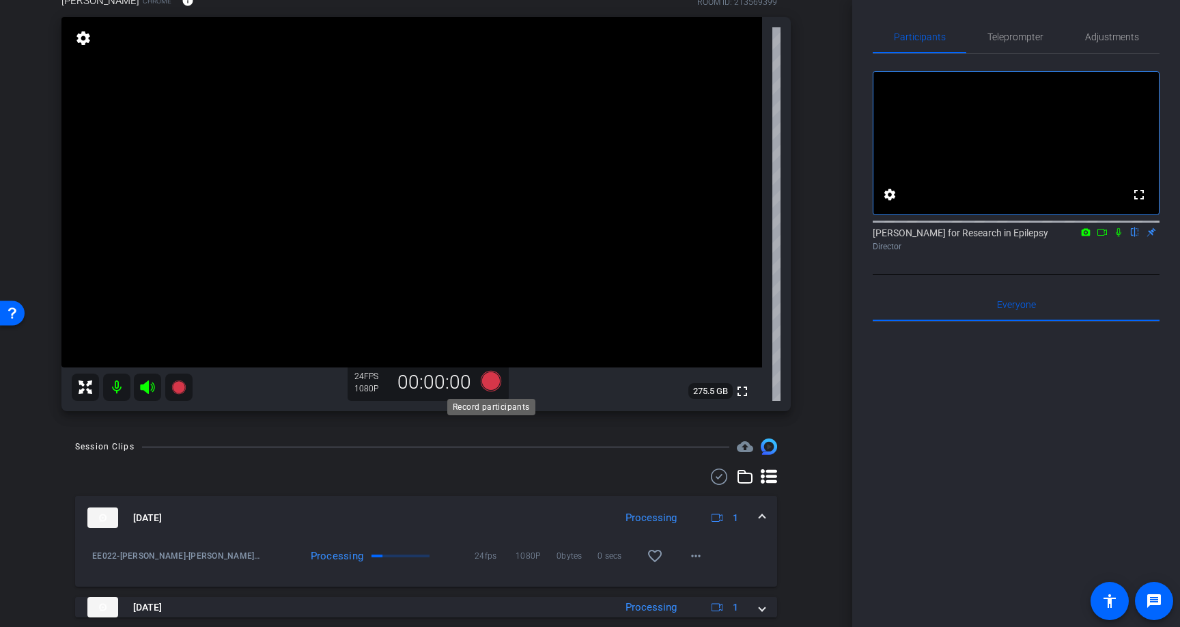
click at [489, 380] on icon at bounding box center [491, 381] width 20 height 20
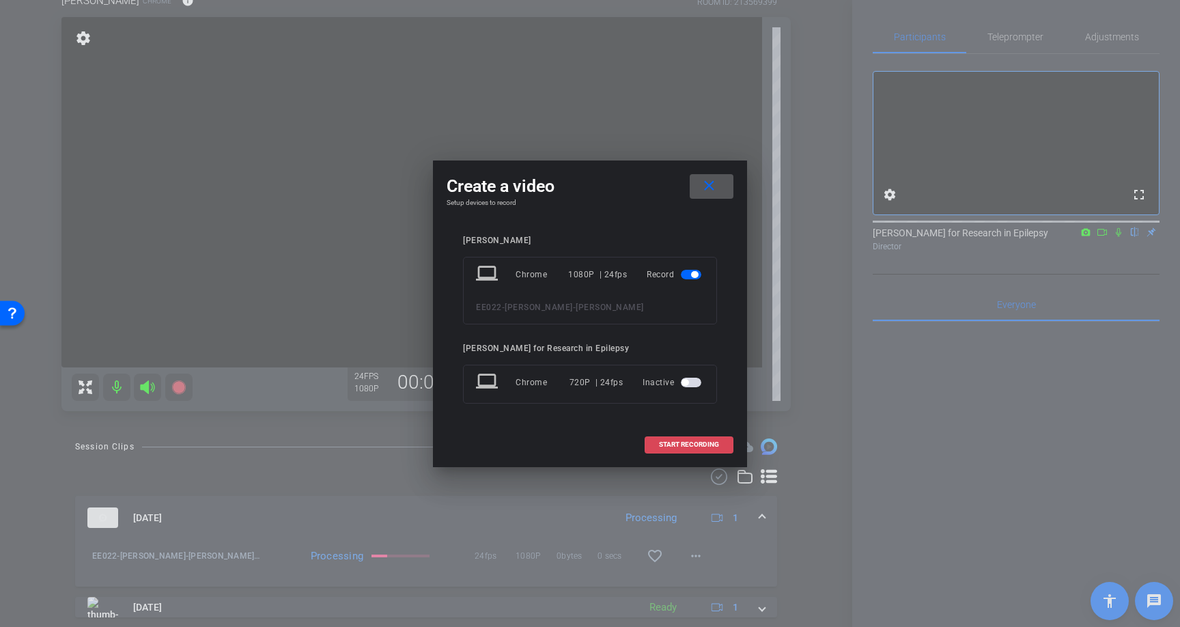
click at [710, 446] on span "START RECORDING" at bounding box center [689, 444] width 60 height 7
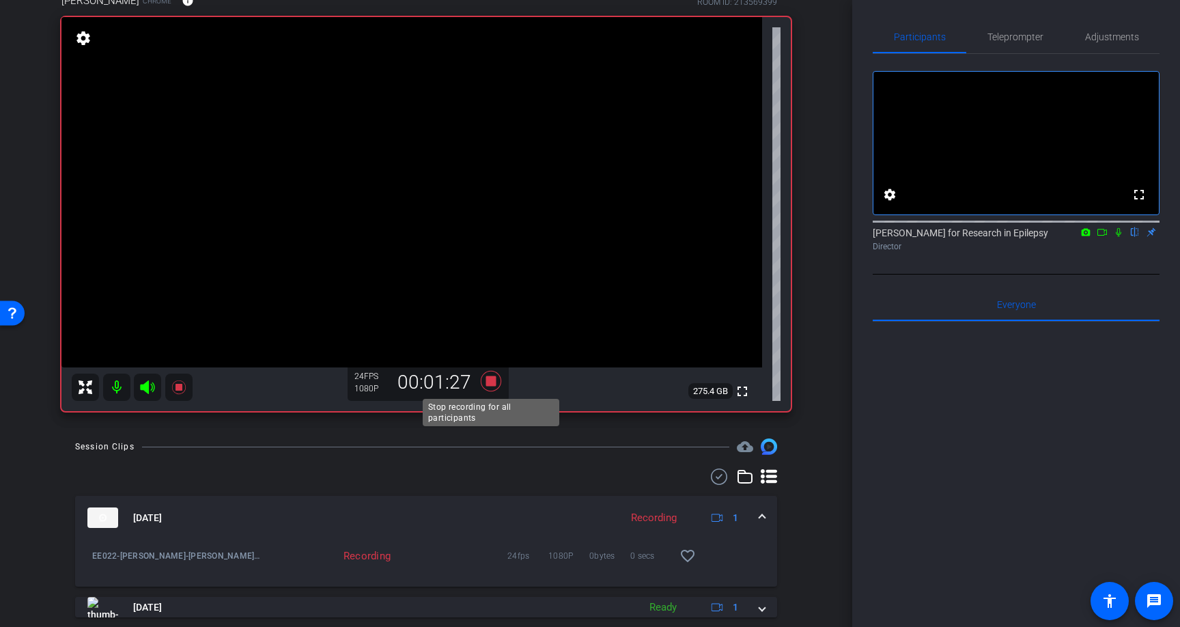
click at [501, 378] on icon at bounding box center [491, 381] width 33 height 25
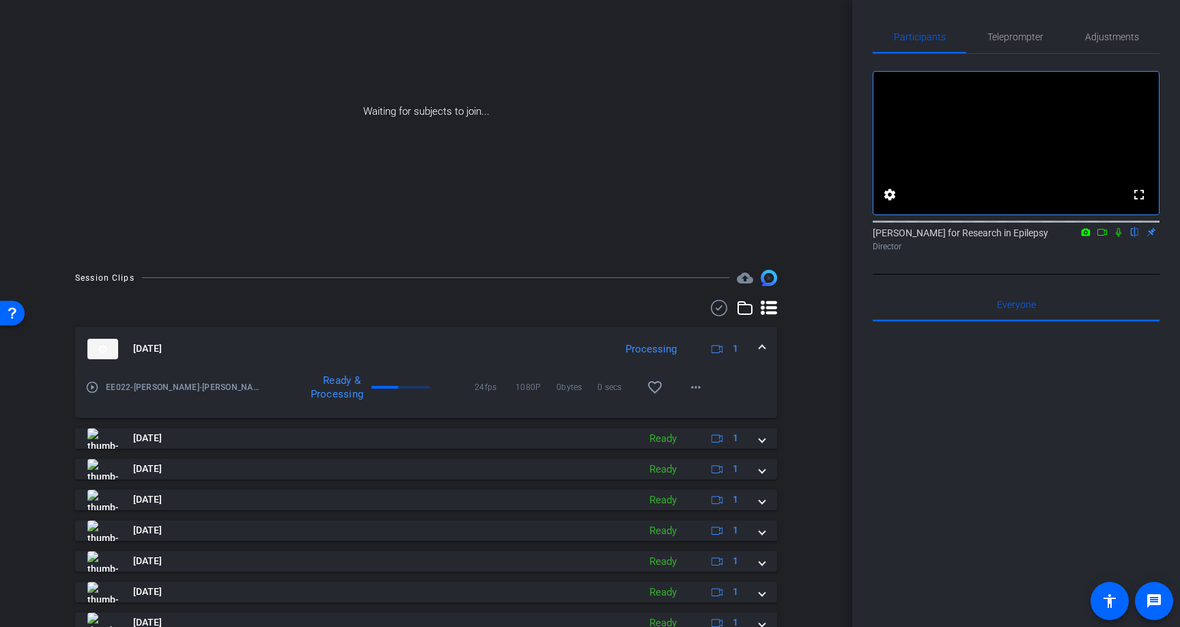
scroll to position [208, 0]
